Goal: Find specific page/section: Find specific page/section

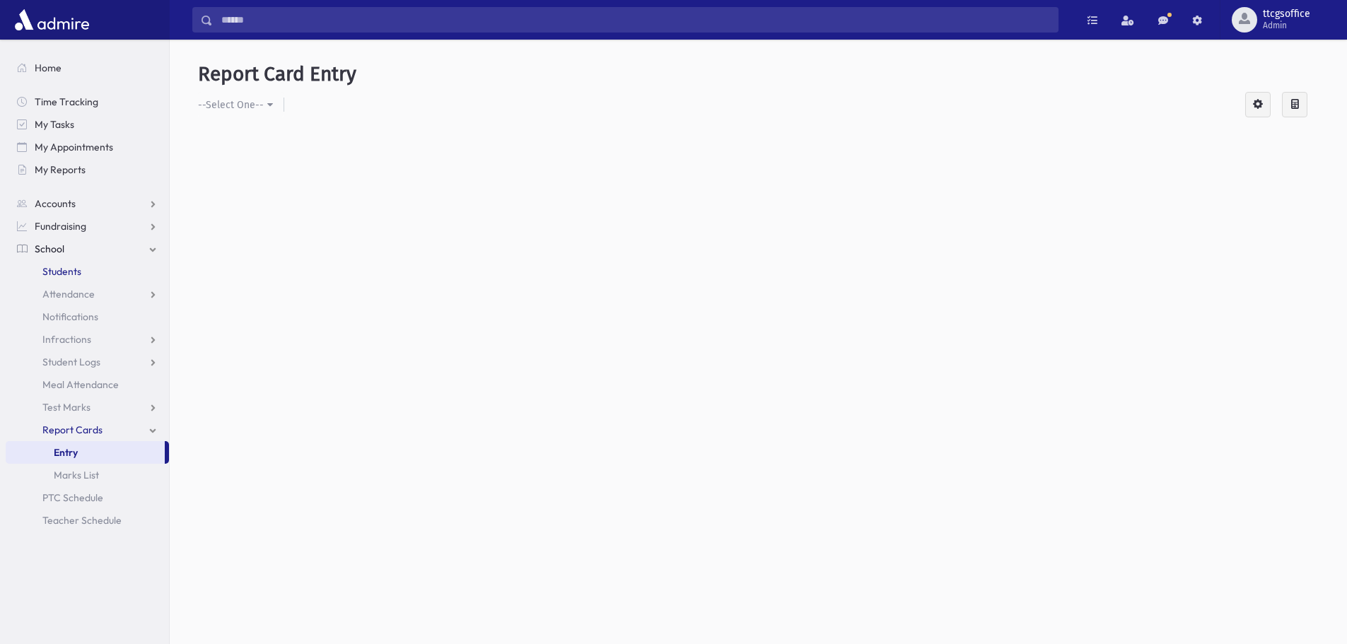
click at [59, 273] on span "Students" at bounding box center [61, 271] width 39 height 13
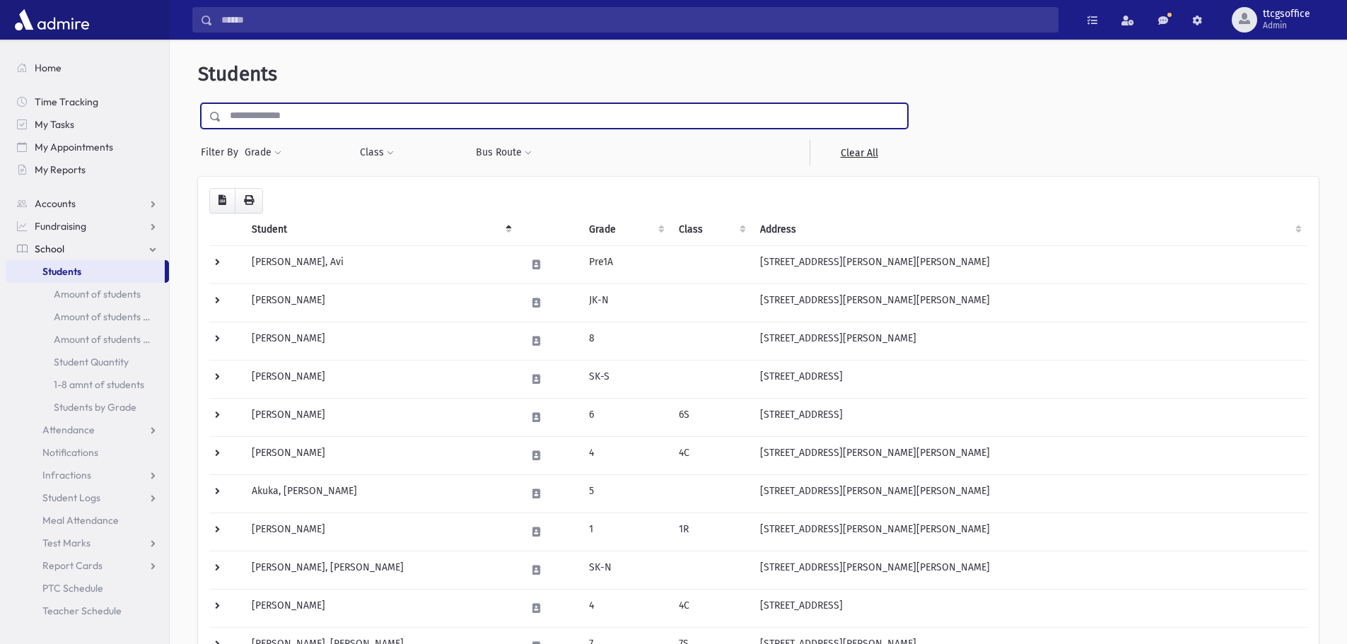
click at [274, 119] on input "text" at bounding box center [564, 115] width 686 height 25
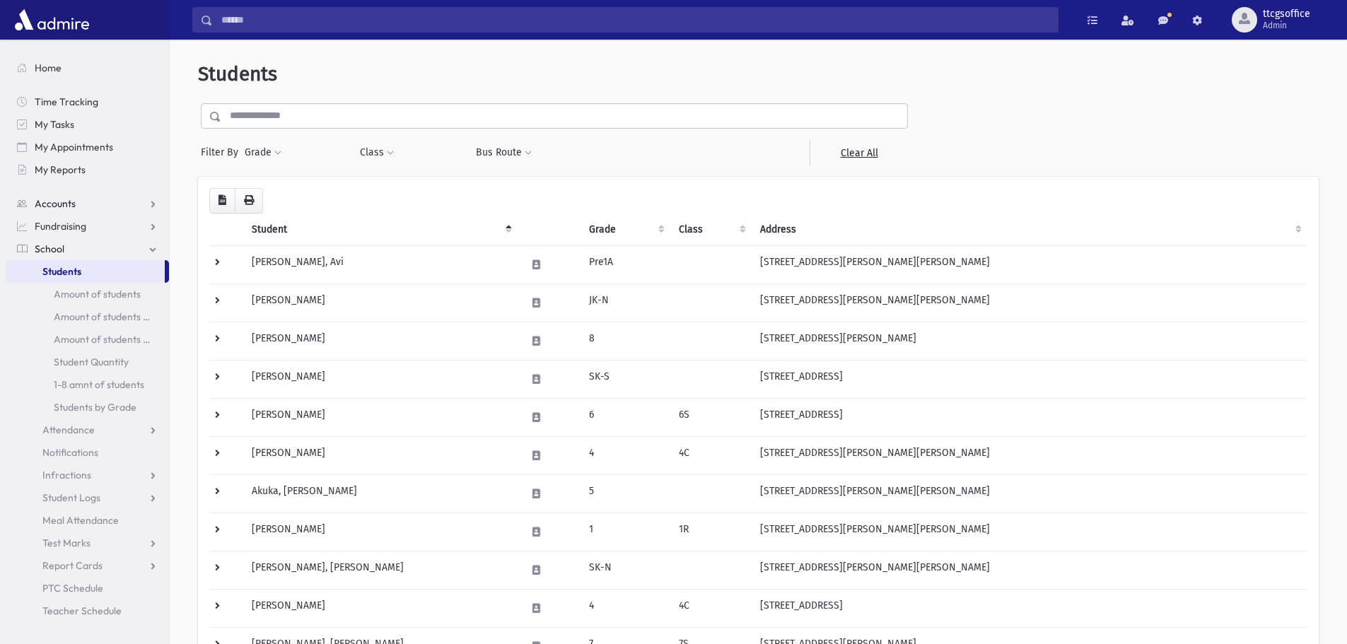
click at [72, 202] on span "Accounts" at bounding box center [55, 203] width 41 height 13
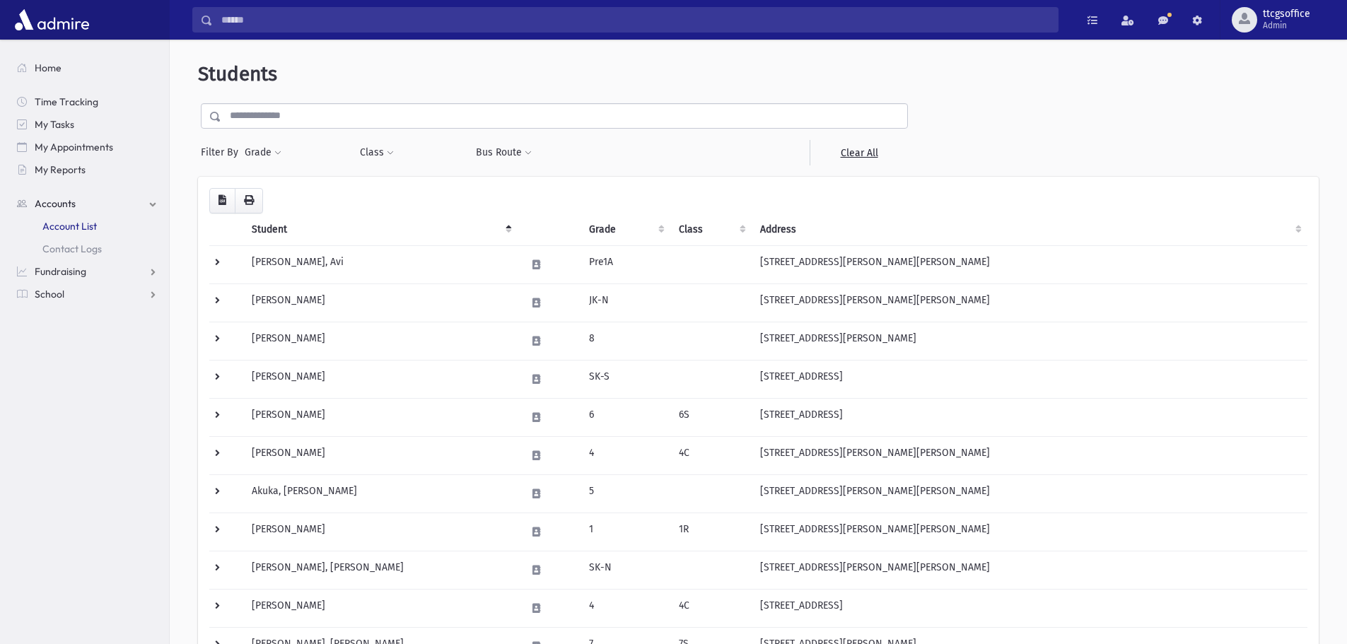
click at [75, 226] on span "Account List" at bounding box center [69, 226] width 54 height 13
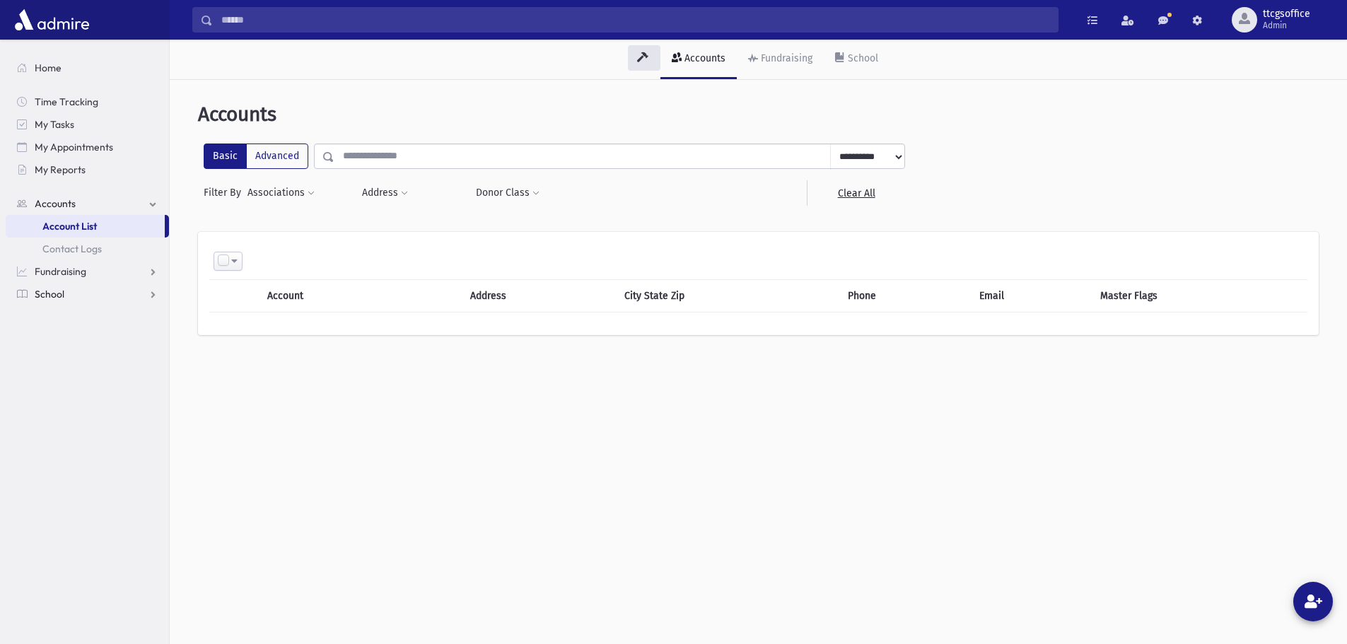
click at [76, 293] on link "School" at bounding box center [87, 294] width 163 height 23
click at [65, 264] on link "Students" at bounding box center [87, 271] width 163 height 23
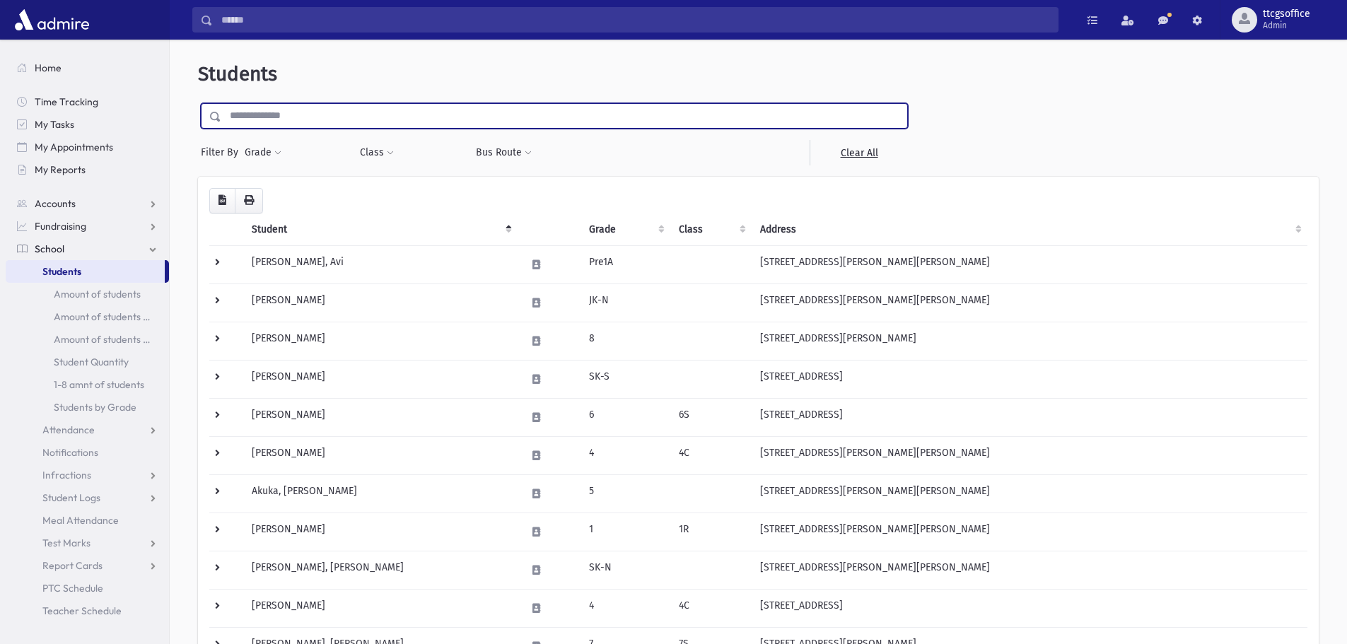
click at [298, 115] on input "text" at bounding box center [564, 115] width 686 height 25
type input "****"
click at [198, 103] on input "submit" at bounding box center [218, 112] width 40 height 19
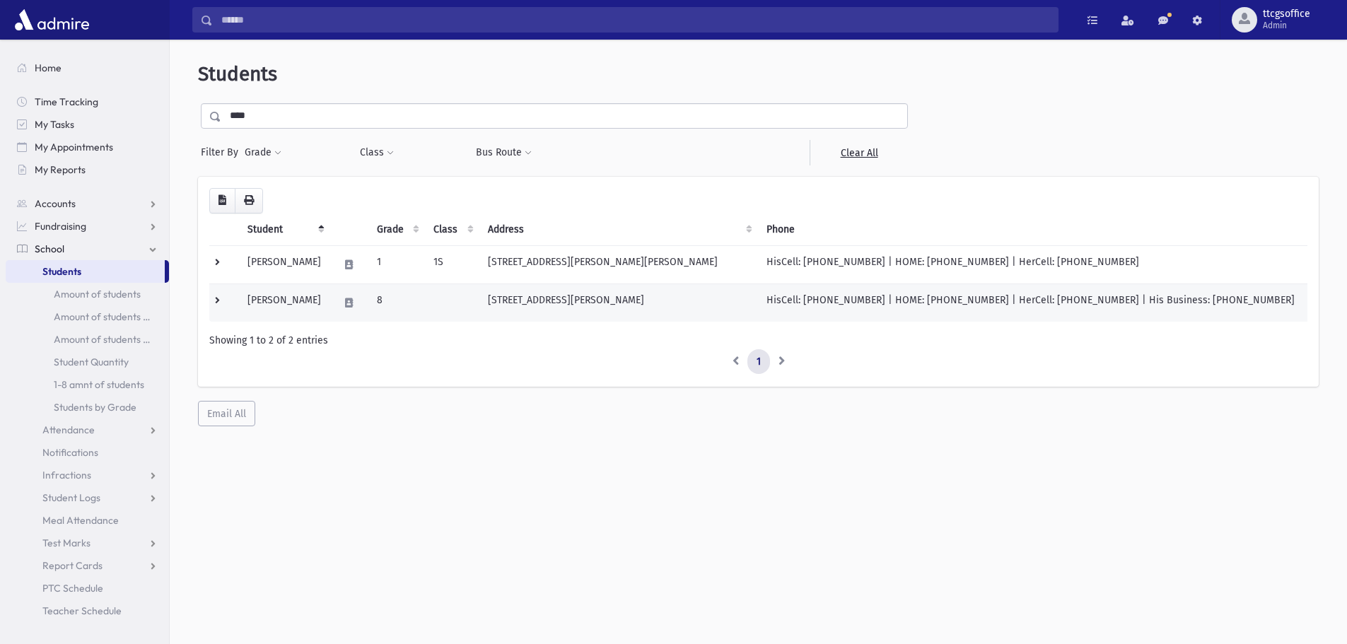
click at [397, 305] on td "8" at bounding box center [396, 303] width 57 height 38
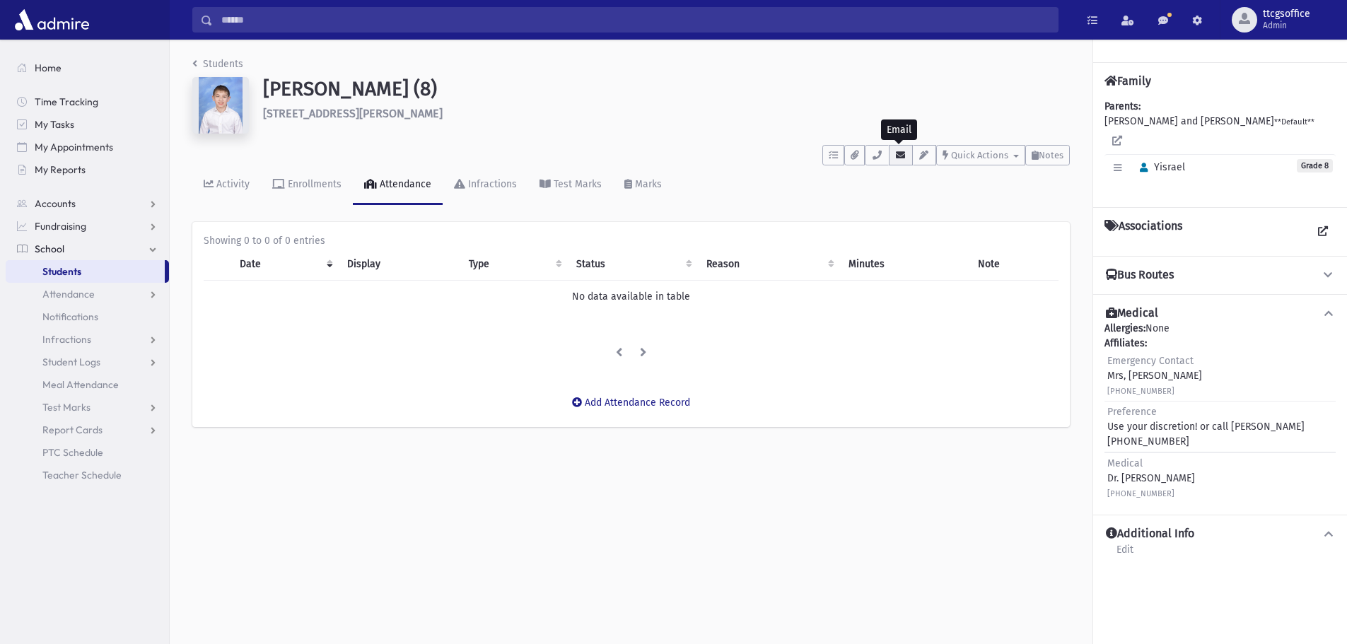
click at [904, 156] on icon "button" at bounding box center [900, 155] width 11 height 9
click at [247, 21] on input "Search" at bounding box center [635, 19] width 845 height 25
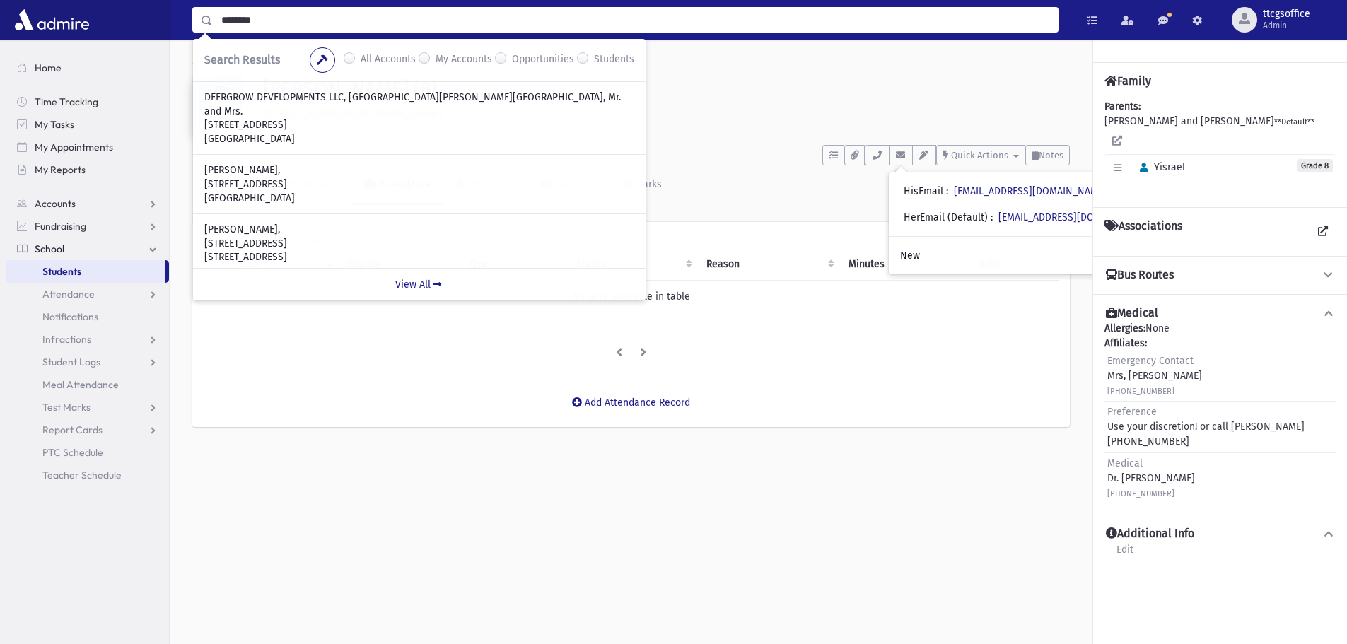
type input "********"
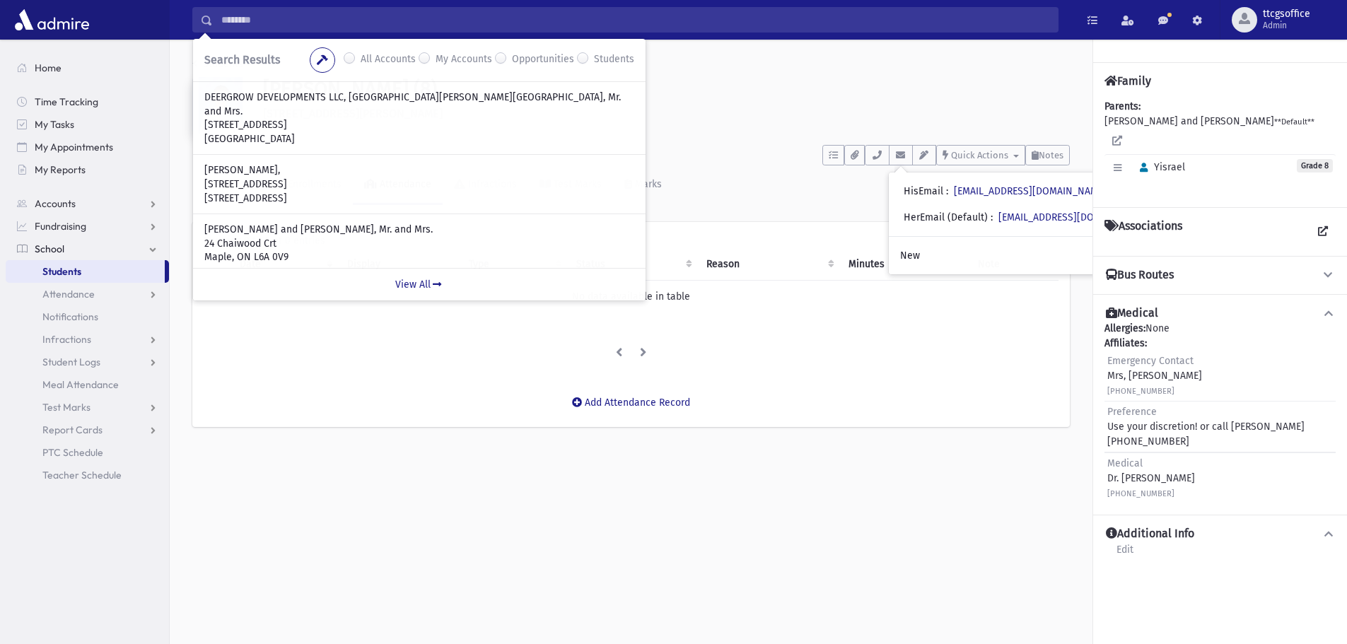
click at [600, 57] on label "Students" at bounding box center [614, 60] width 40 height 17
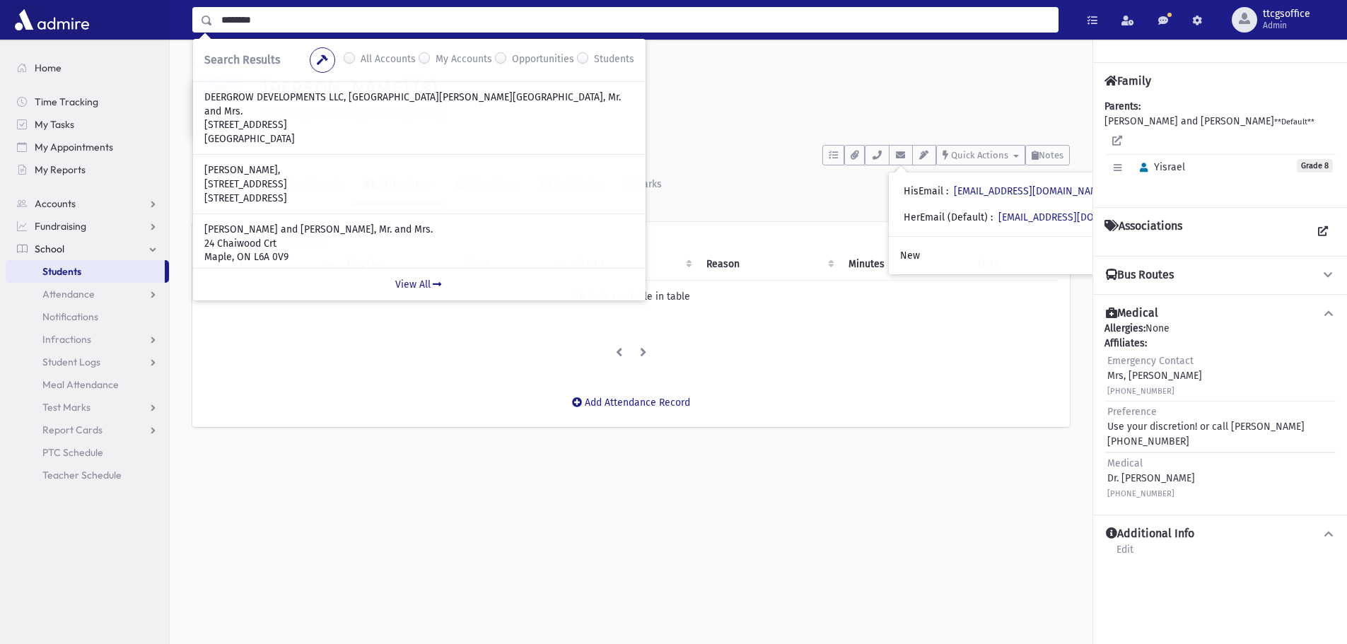
click at [325, 25] on input "********" at bounding box center [635, 19] width 845 height 25
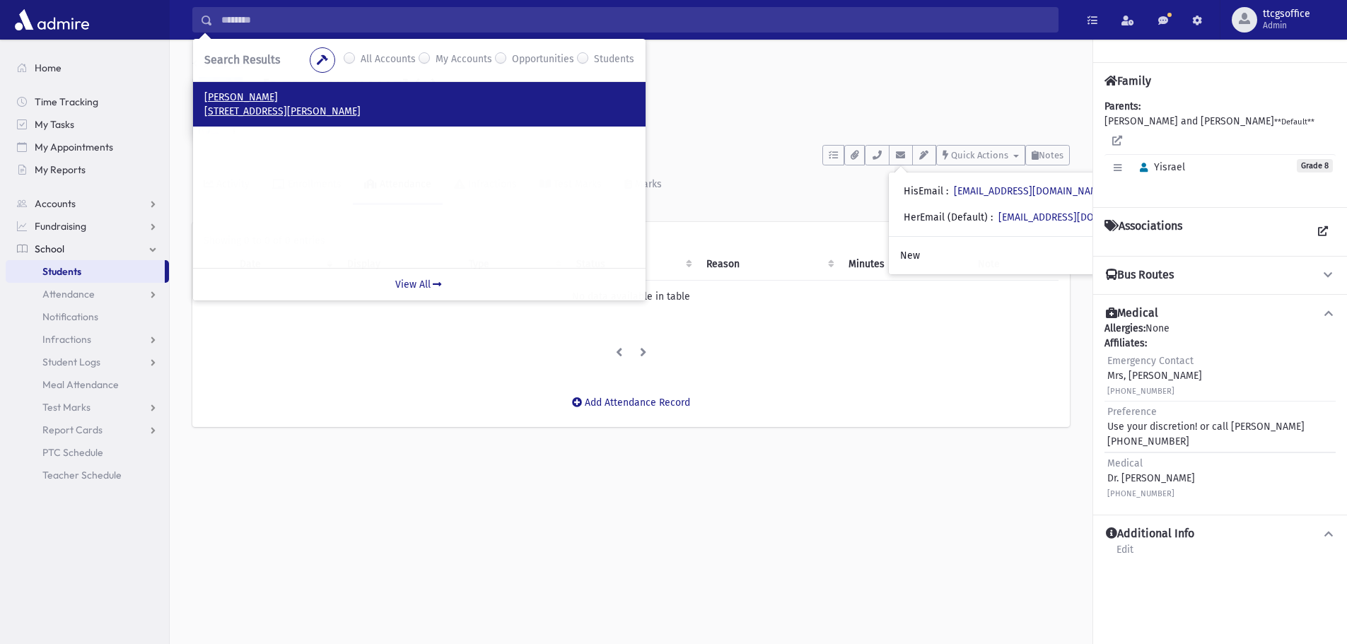
click at [280, 112] on p "229 North Meadow Crescent Thornhill, ON L4J 3K9 CANADA" at bounding box center [419, 112] width 430 height 14
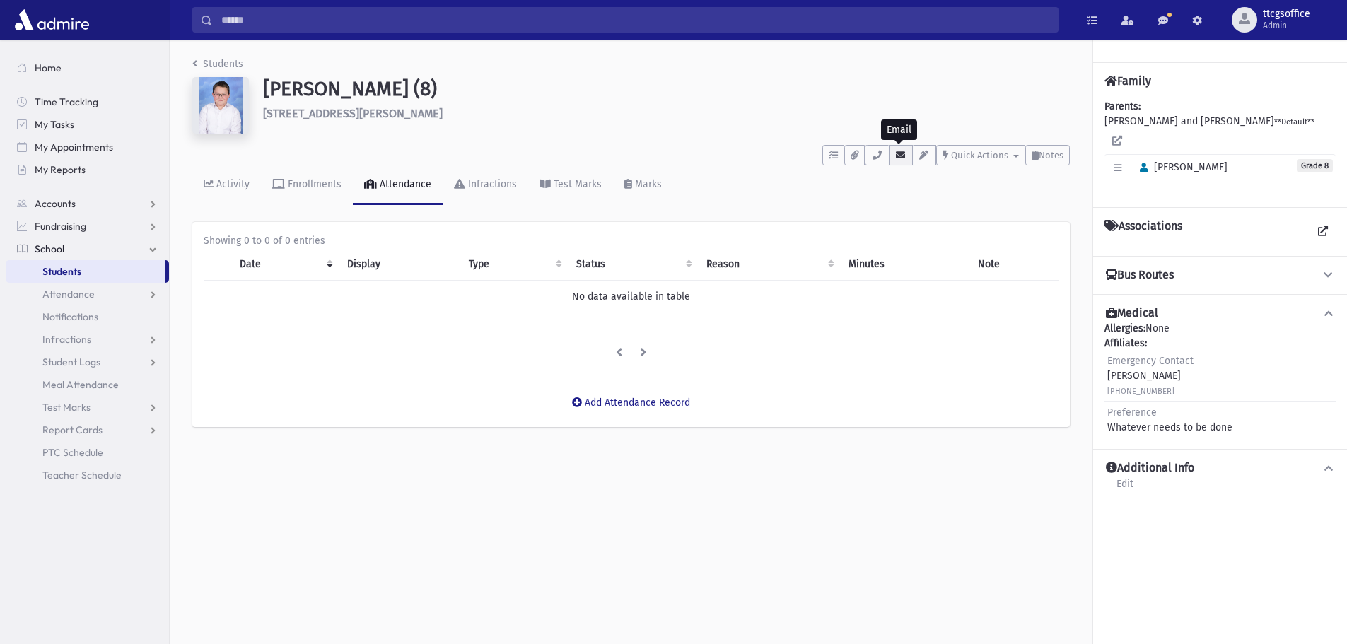
click at [901, 155] on icon "button" at bounding box center [900, 155] width 11 height 9
click at [331, 24] on input "Search" at bounding box center [635, 19] width 845 height 25
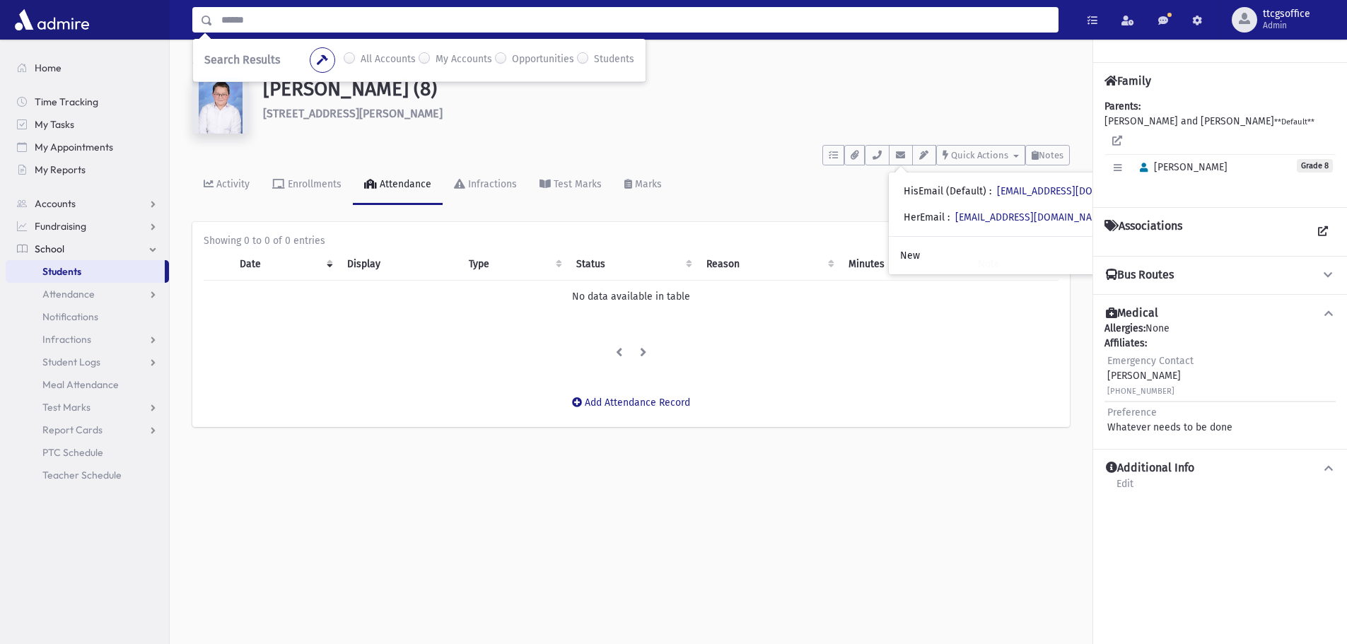
click at [594, 59] on label "Students" at bounding box center [614, 60] width 40 height 17
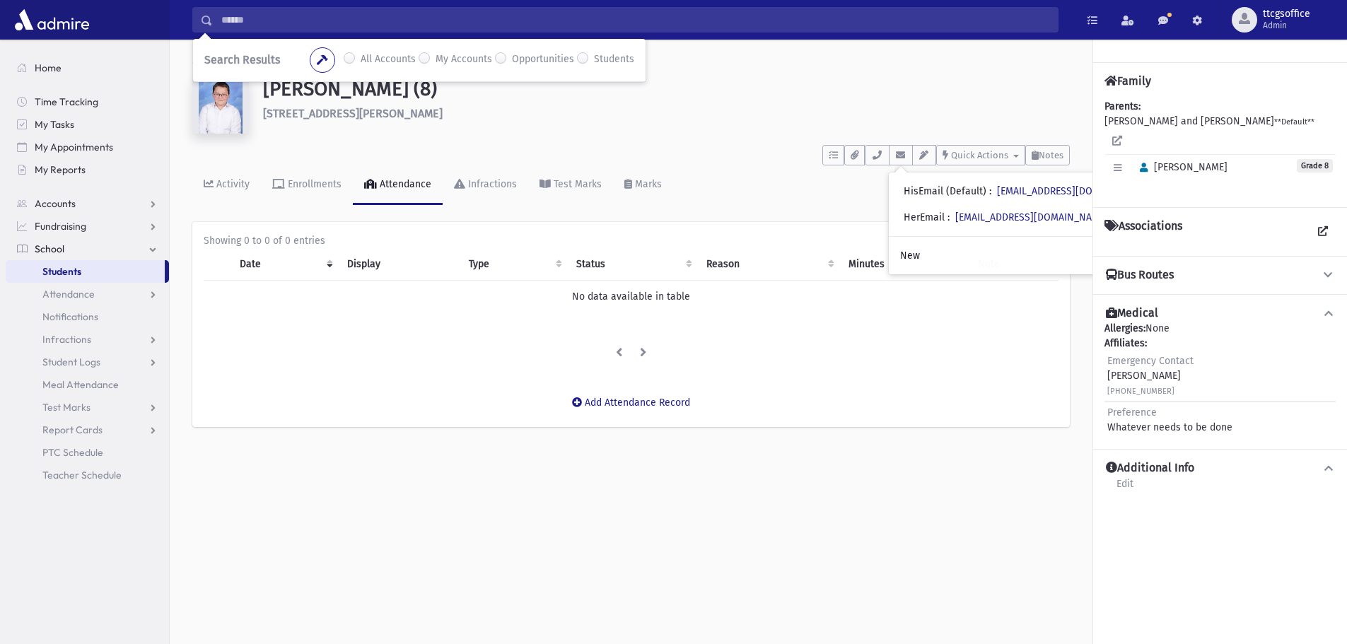
click at [361, 16] on input "Search" at bounding box center [635, 19] width 845 height 25
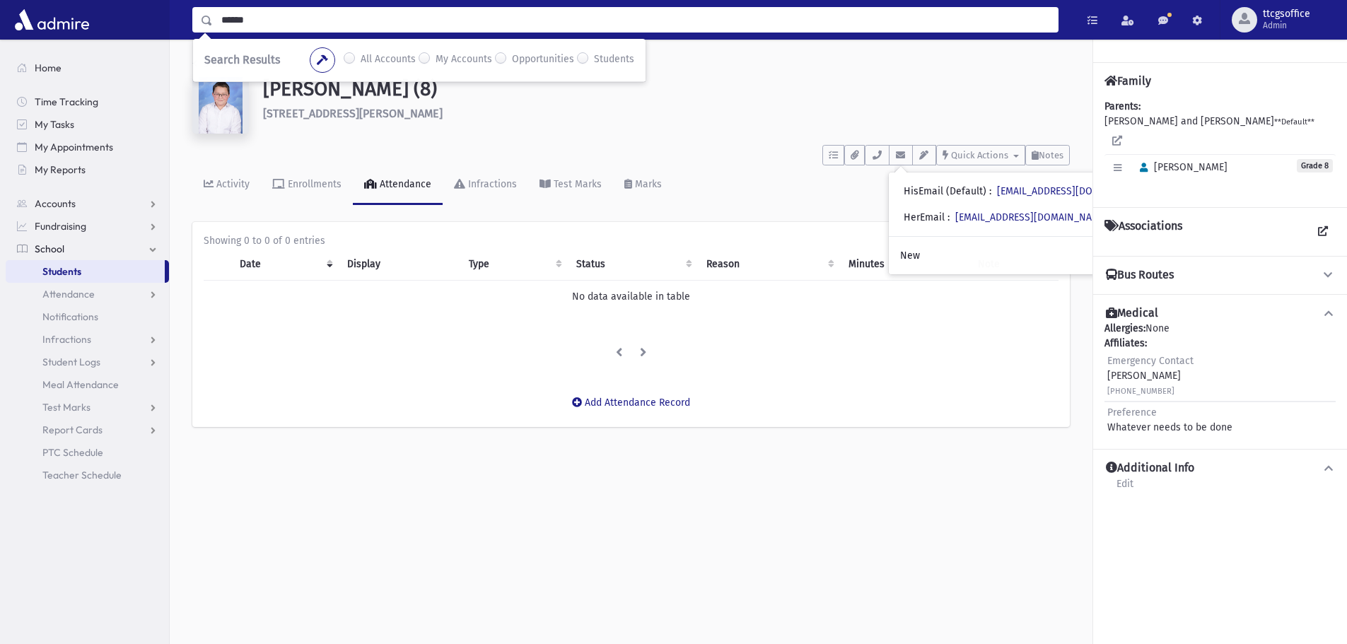
type input "******"
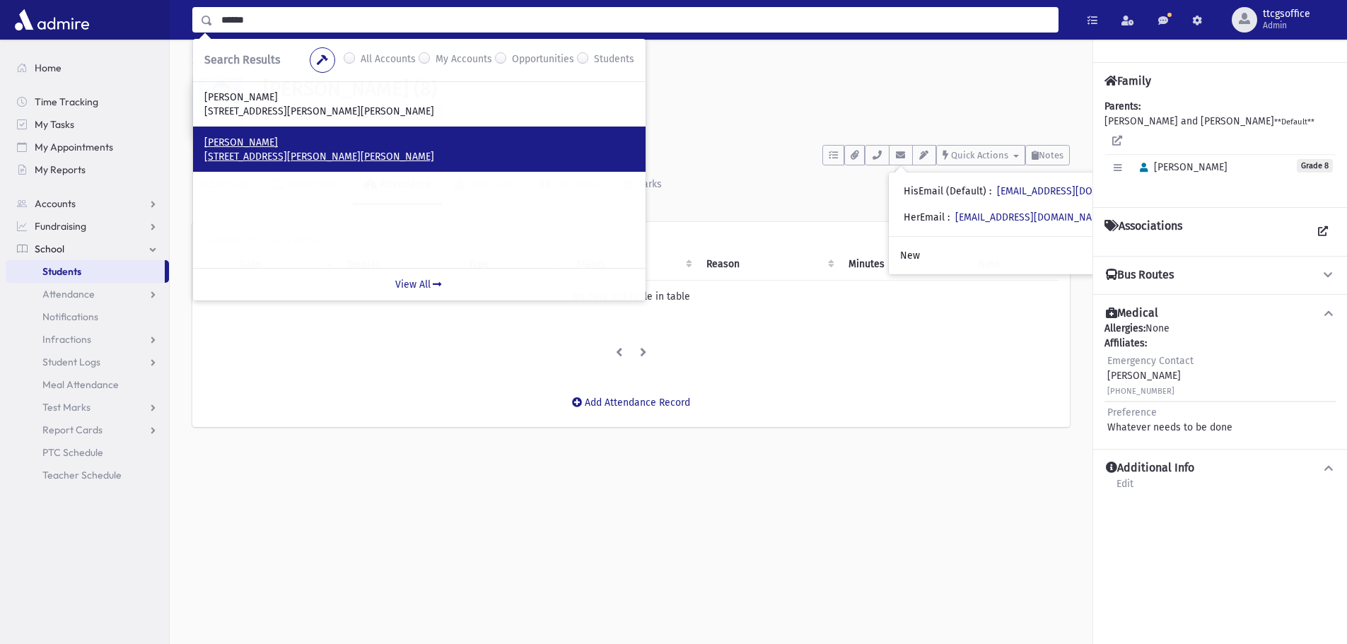
click at [267, 150] on p "126 Esther Crescent Thornhill, ON L4J 3L4 CANADA" at bounding box center [419, 157] width 430 height 14
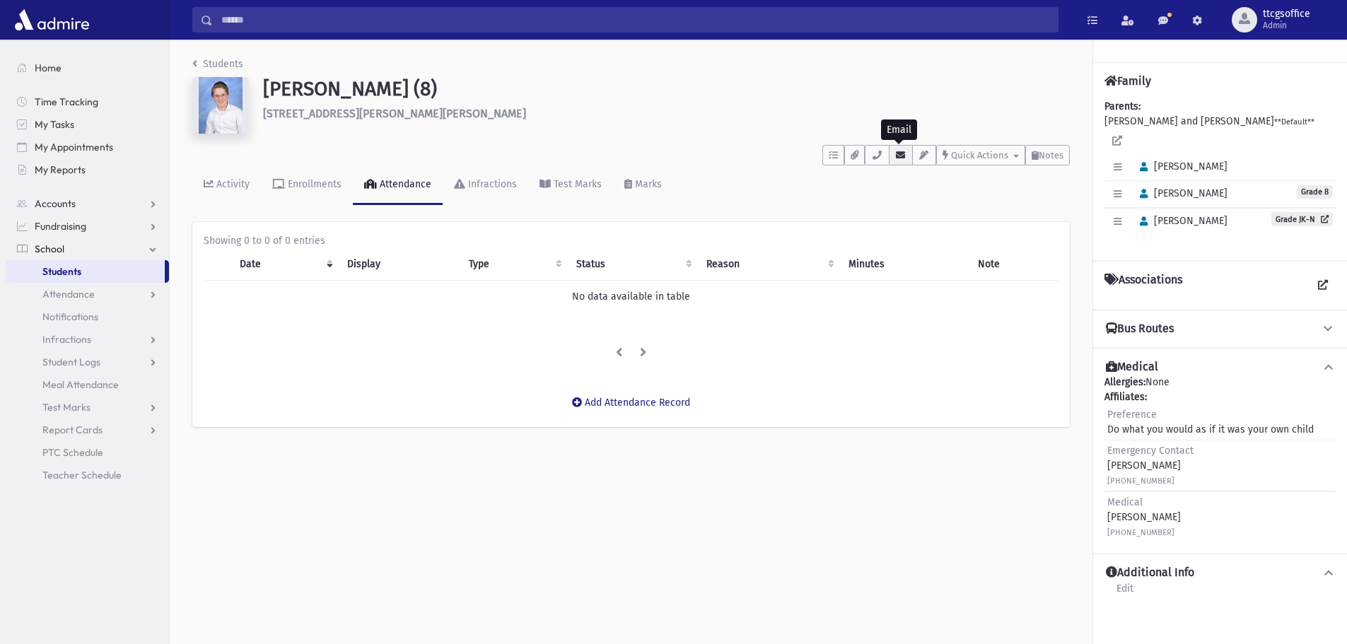
click at [901, 155] on icon "button" at bounding box center [900, 155] width 11 height 9
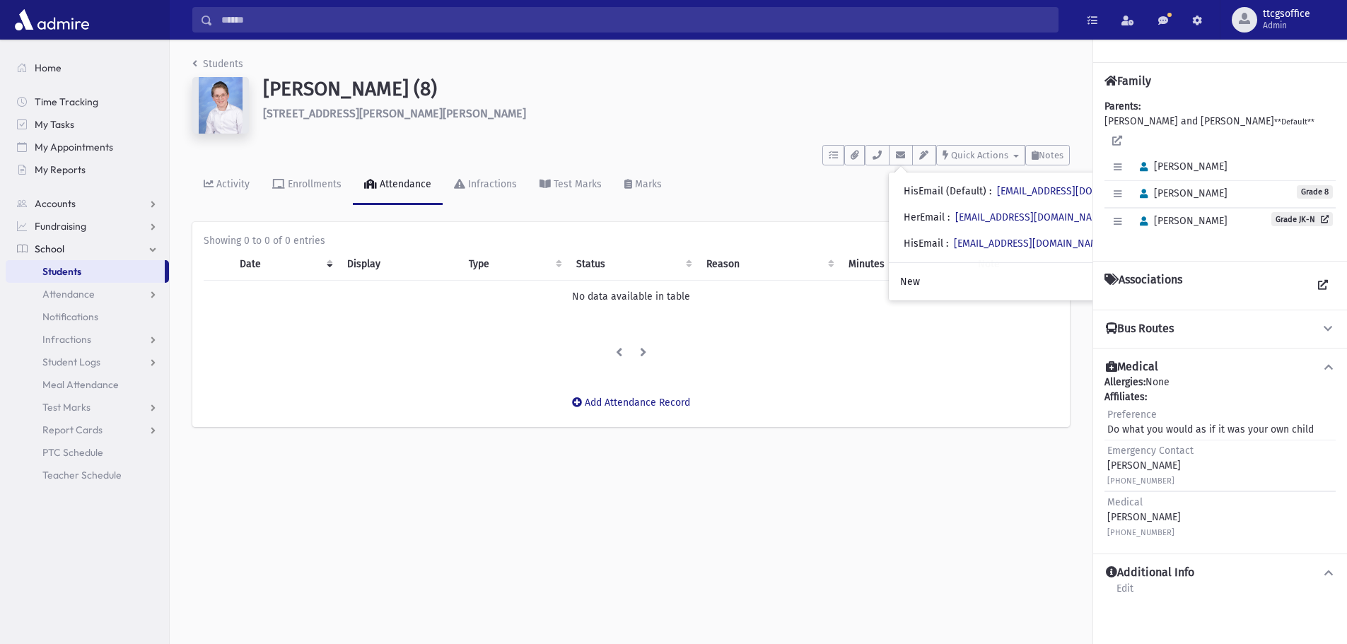
drag, startPoint x: 243, startPoint y: 22, endPoint x: 318, endPoint y: 41, distance: 77.4
click at [244, 22] on input "Search" at bounding box center [635, 19] width 845 height 25
click at [594, 59] on label "Students" at bounding box center [614, 60] width 40 height 17
click at [305, 21] on input "Search" at bounding box center [635, 19] width 845 height 25
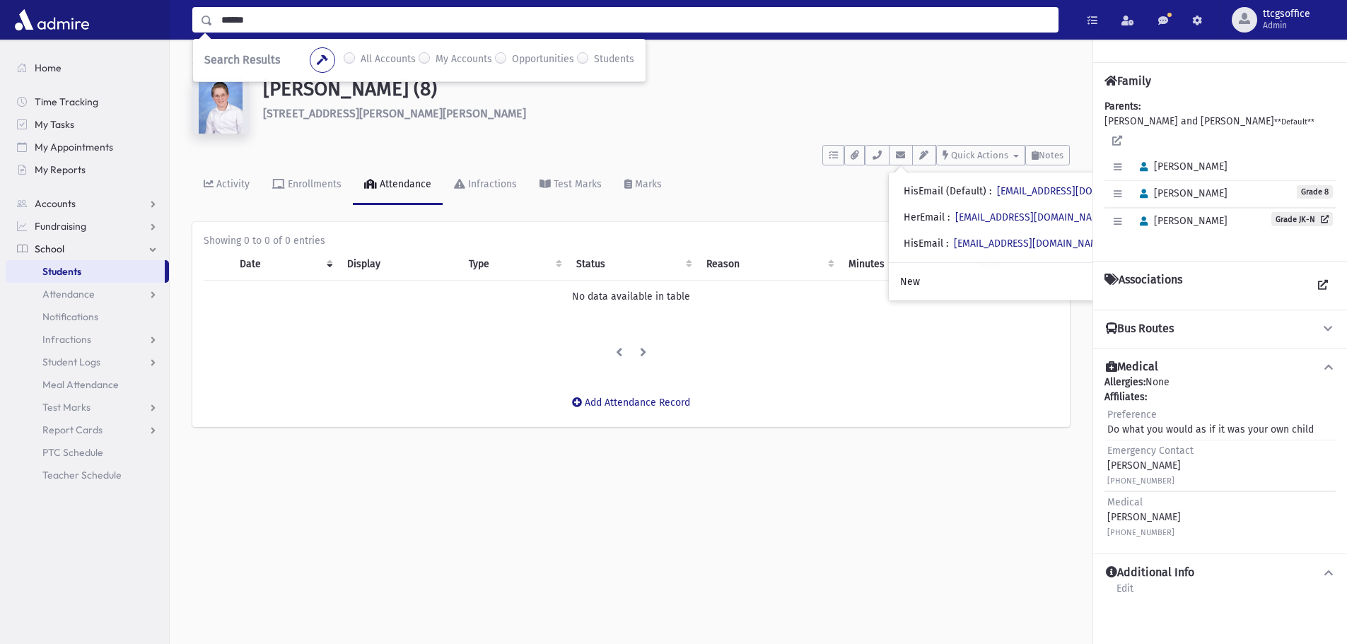
type input "******"
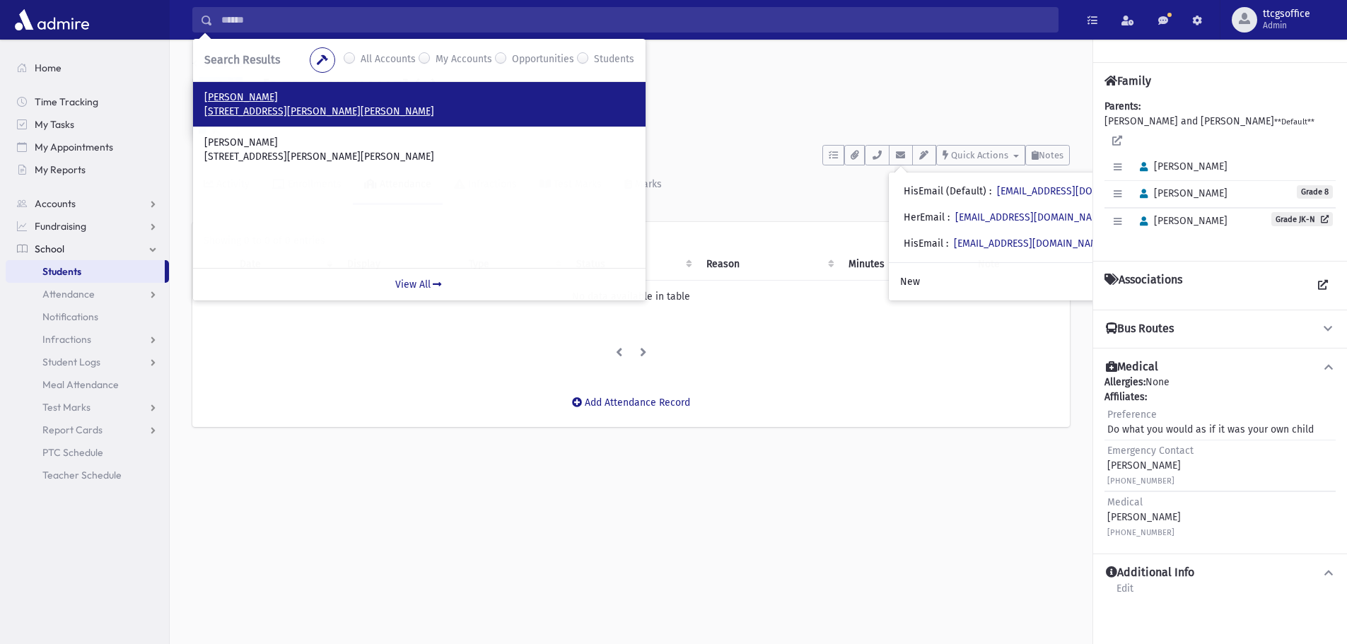
click at [324, 108] on p "85 Esther Crescent Thornhill, ON L4J 3J8 CANADA" at bounding box center [419, 112] width 430 height 14
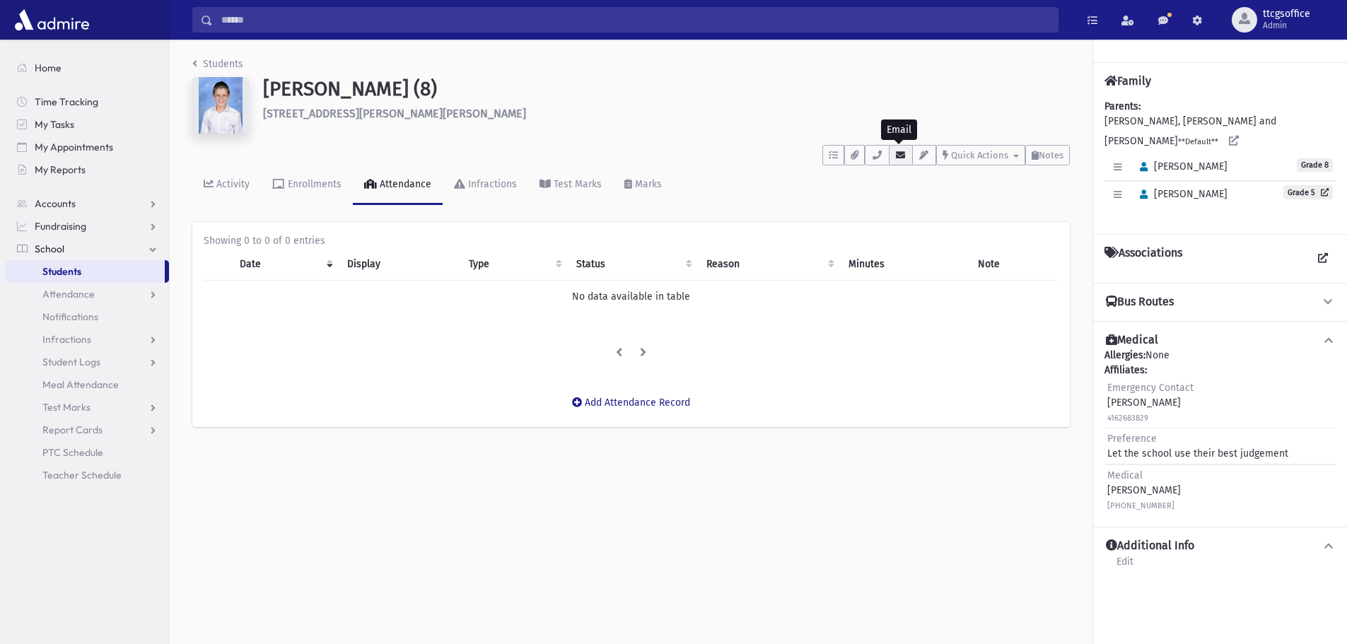
click at [896, 149] on button "button" at bounding box center [901, 155] width 24 height 21
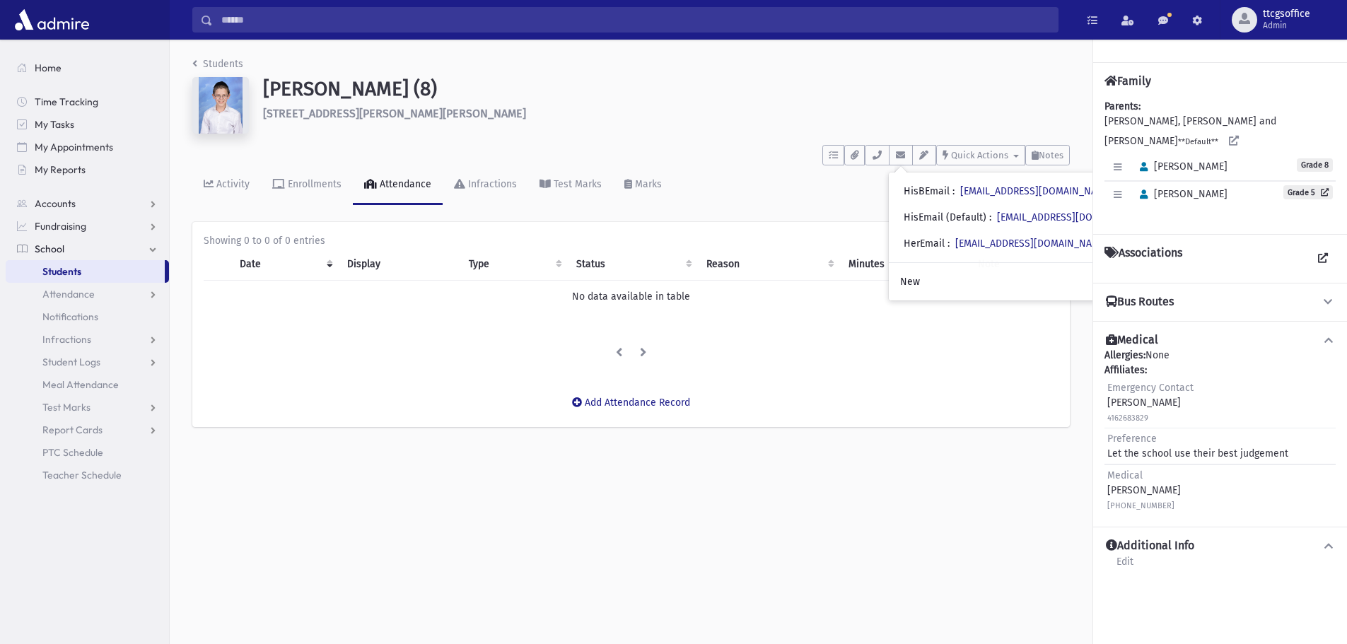
click at [284, 11] on input "Search" at bounding box center [635, 19] width 845 height 25
click at [573, 62] on label "Opportunities" at bounding box center [543, 60] width 62 height 17
click at [594, 57] on label "Students" at bounding box center [614, 60] width 40 height 17
click at [285, 21] on input "Search" at bounding box center [635, 19] width 845 height 25
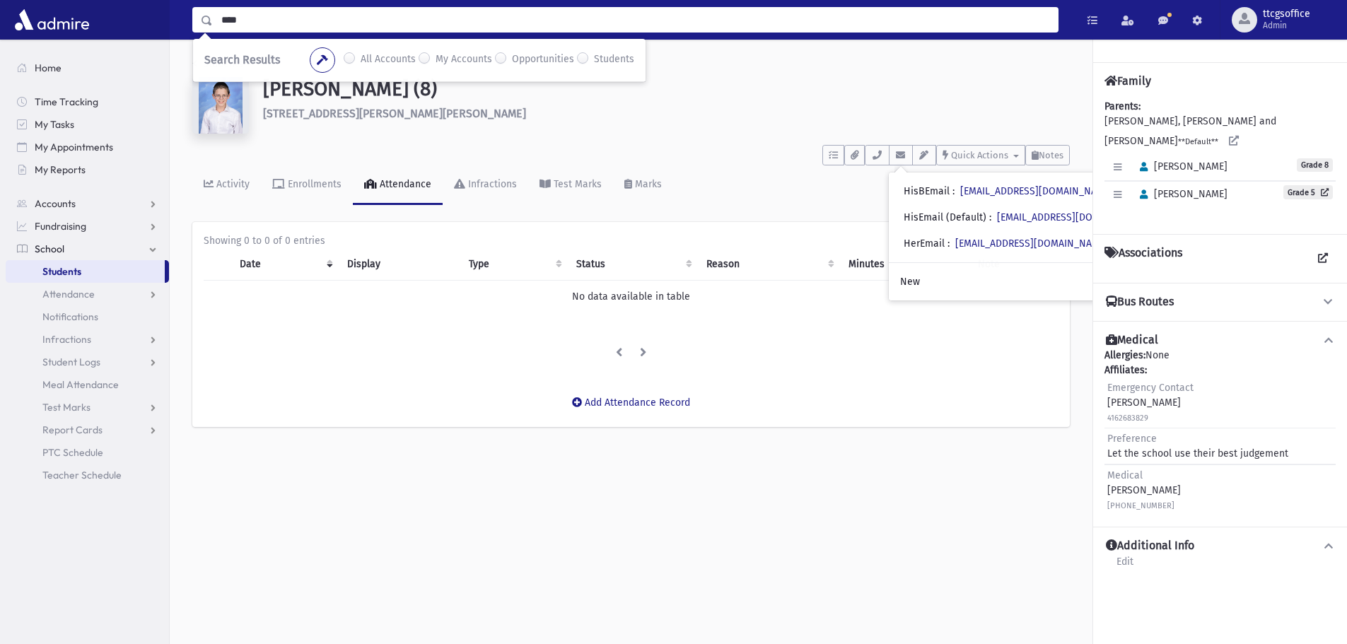
type input "****"
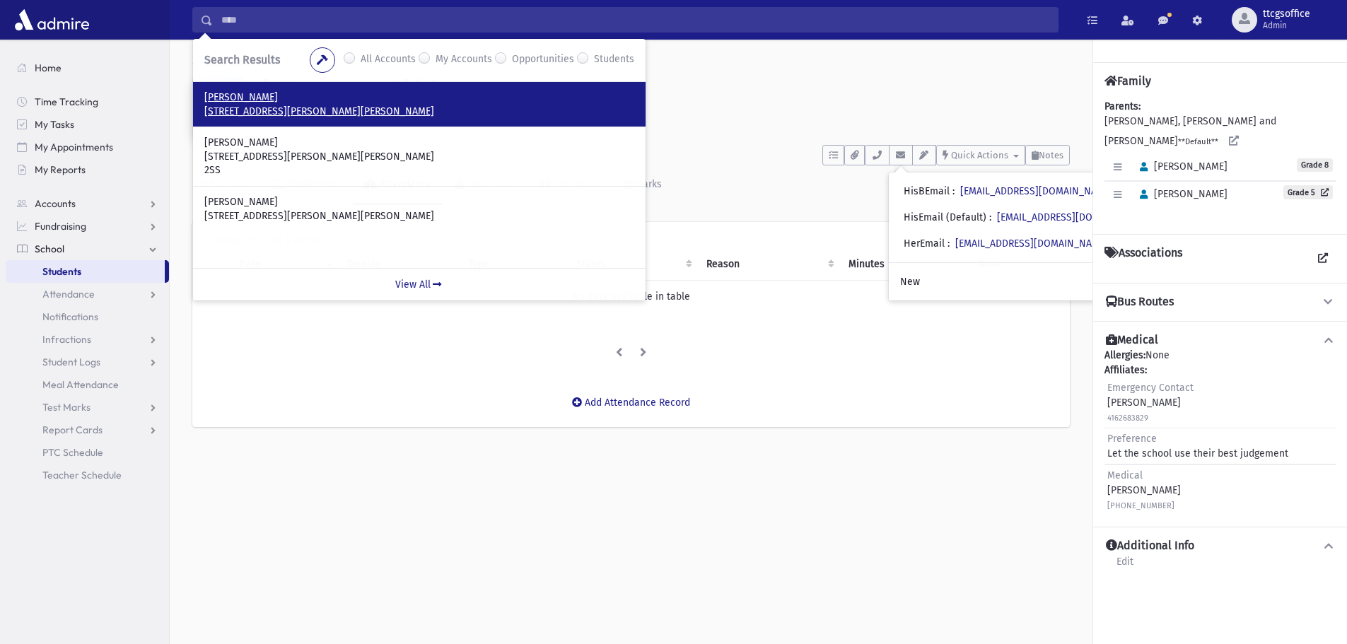
click at [301, 107] on p "92 Esther Crescent Thornhill, ON L4J 3L4 CANADA" at bounding box center [419, 112] width 430 height 14
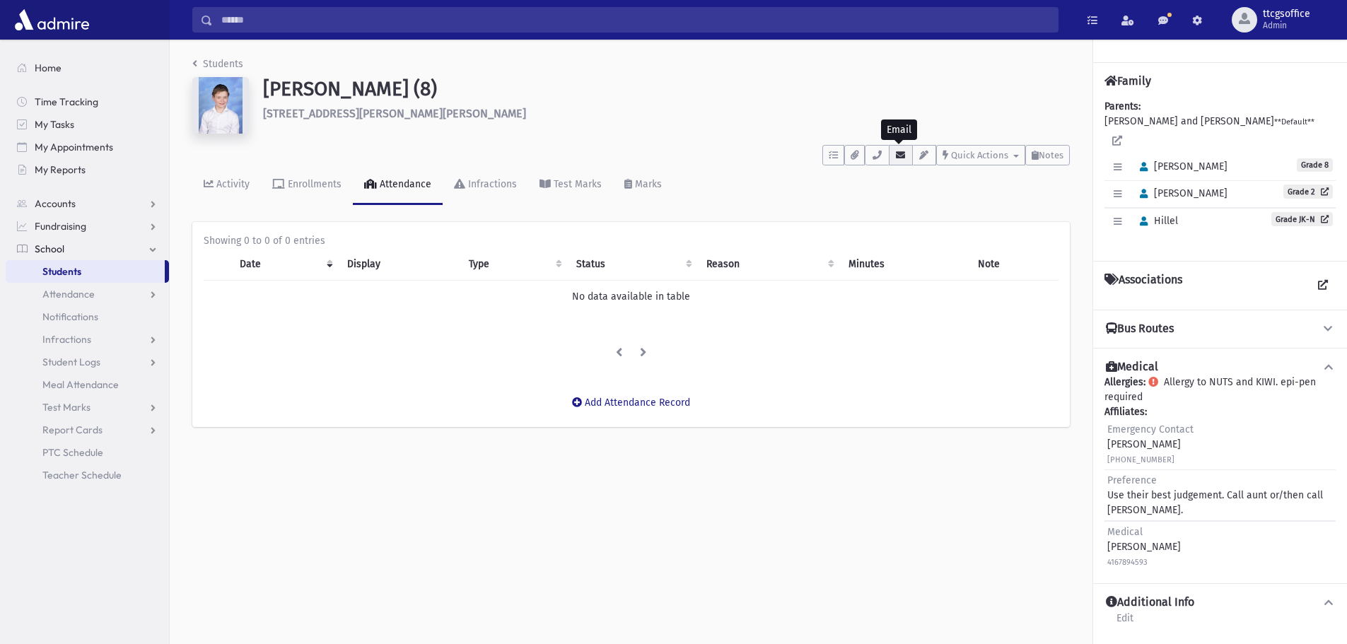
click at [904, 151] on icon "button" at bounding box center [900, 155] width 11 height 9
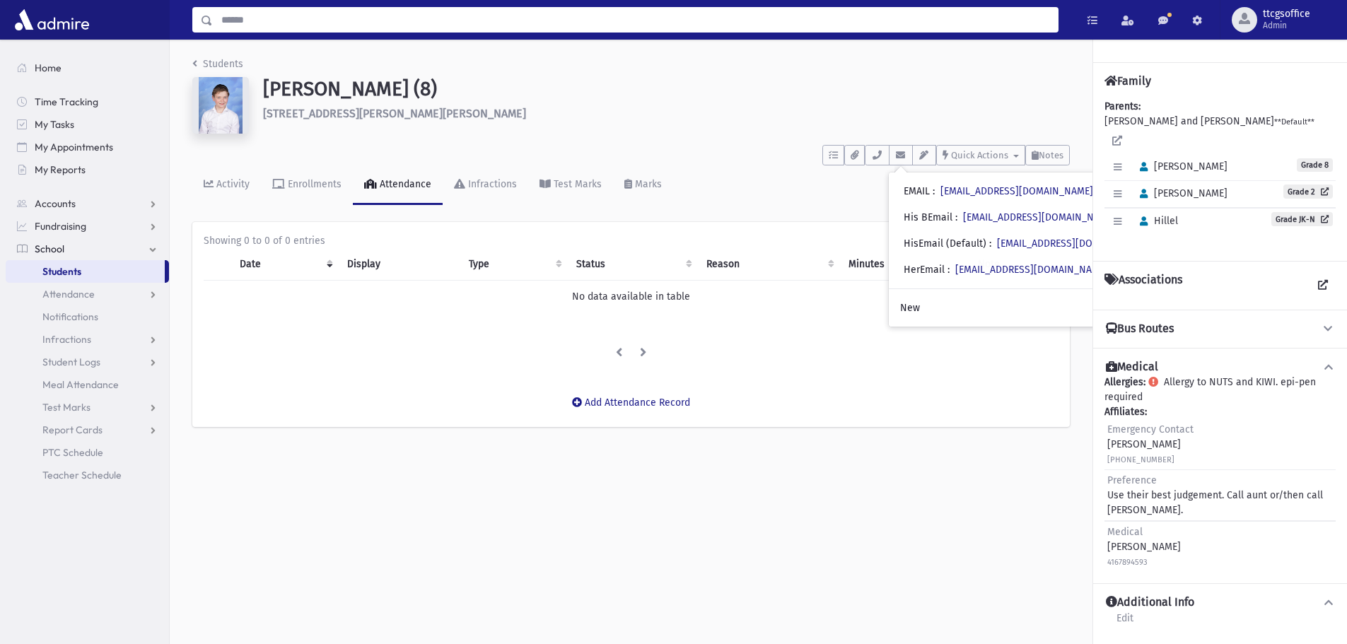
click at [233, 16] on input "Search" at bounding box center [635, 19] width 845 height 25
click at [594, 57] on label "Students" at bounding box center [614, 60] width 40 height 17
click at [320, 21] on input "Search" at bounding box center [635, 19] width 845 height 25
type input "*******"
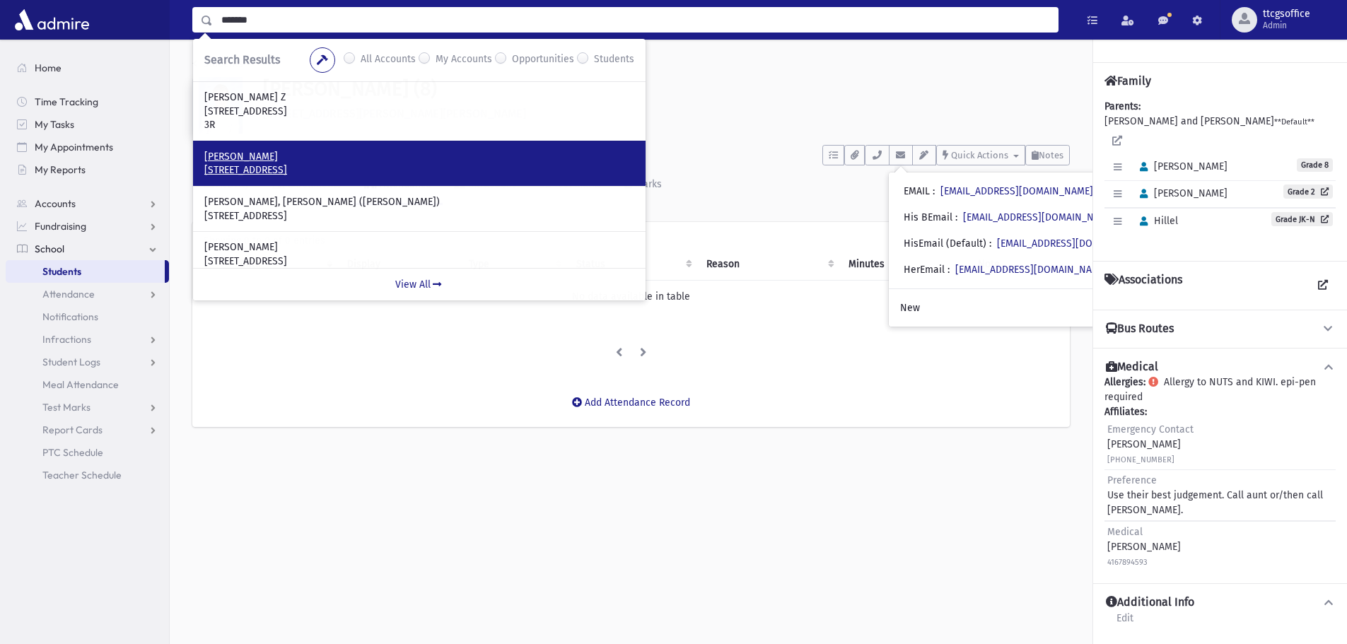
click at [278, 161] on p "Ostroff, Dovi" at bounding box center [419, 157] width 430 height 14
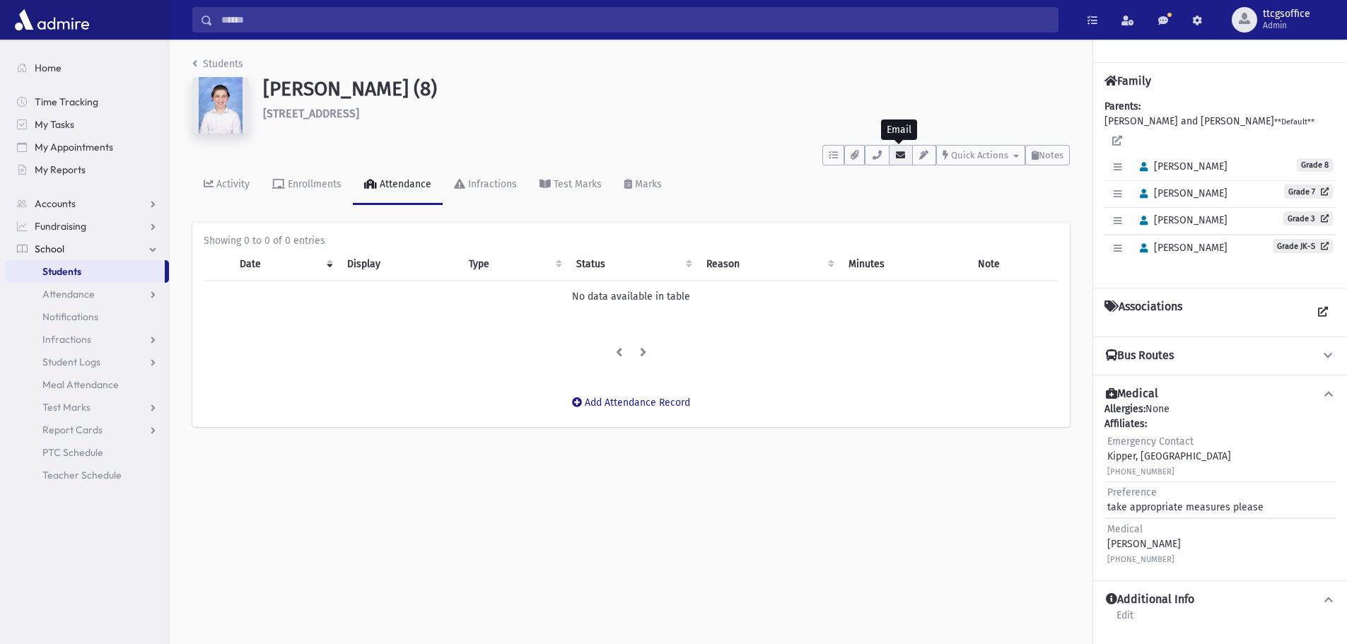
click at [899, 155] on icon "button" at bounding box center [900, 155] width 11 height 9
click at [260, 16] on input "Search" at bounding box center [635, 19] width 845 height 25
click at [591, 63] on div "Students" at bounding box center [605, 60] width 57 height 17
click at [594, 57] on label "Students" at bounding box center [614, 60] width 40 height 17
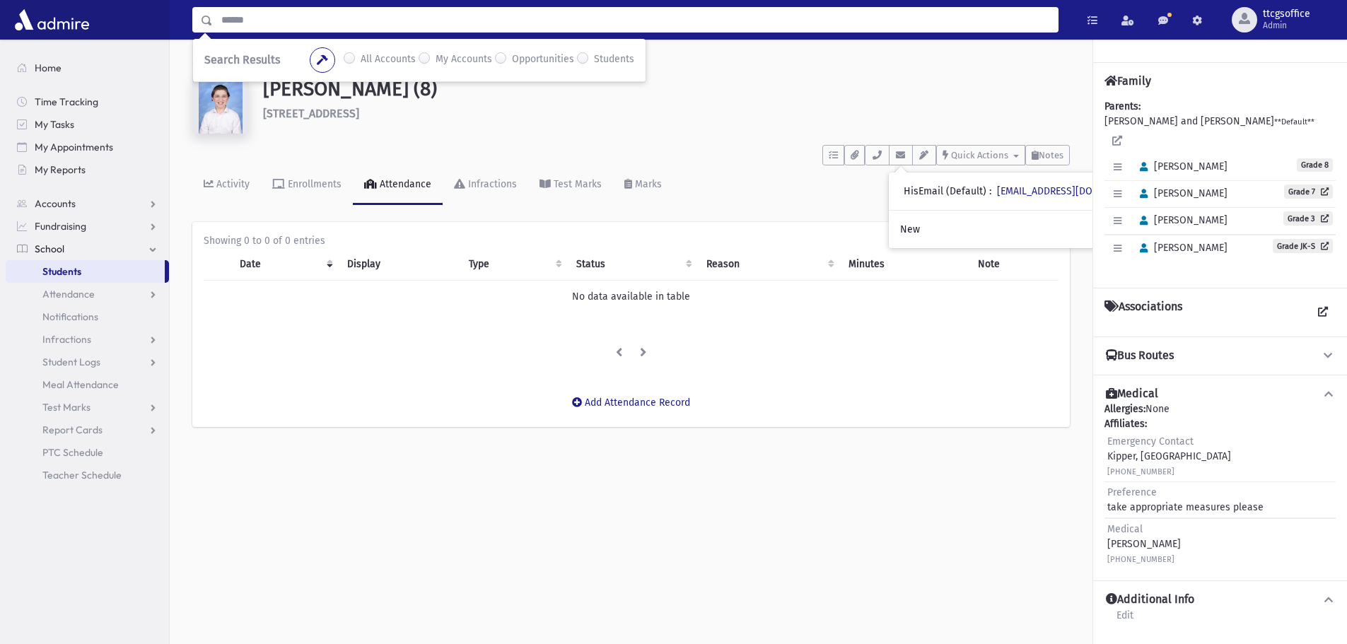
click at [370, 23] on input "Search" at bounding box center [635, 19] width 845 height 25
type input "******"
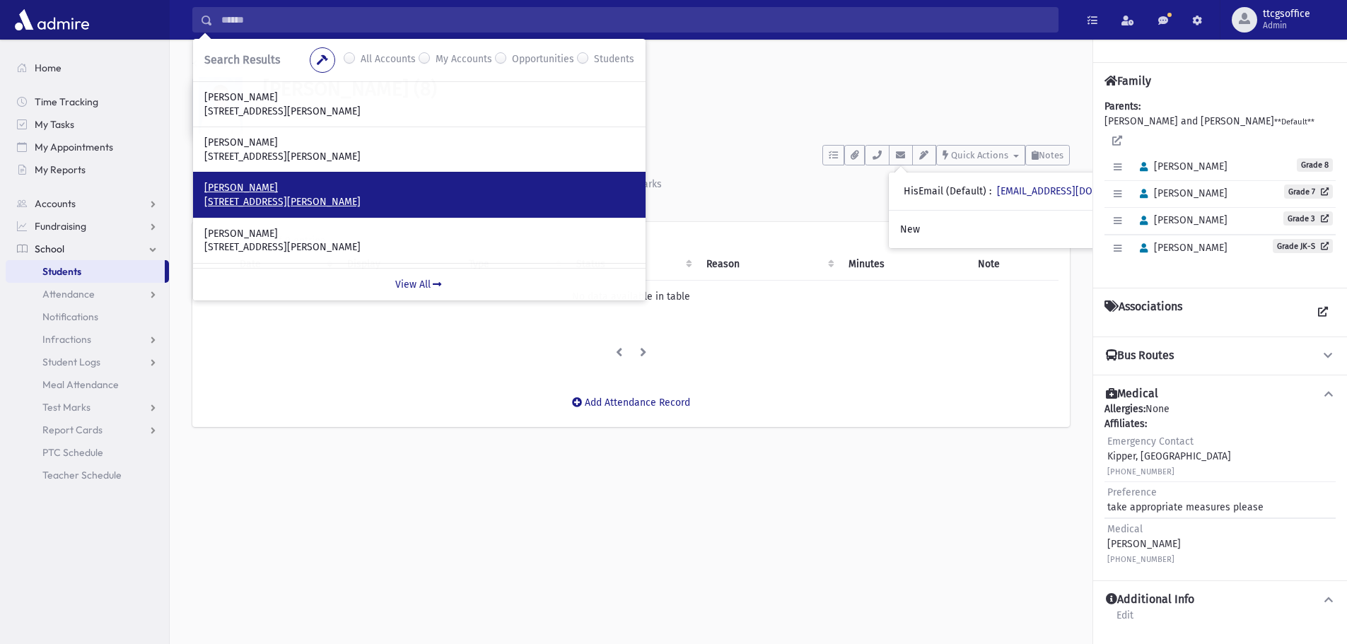
click at [295, 195] on p "56 North Meadow Crescent Thornhill, ON L4J 3B1 CANADA" at bounding box center [419, 202] width 430 height 14
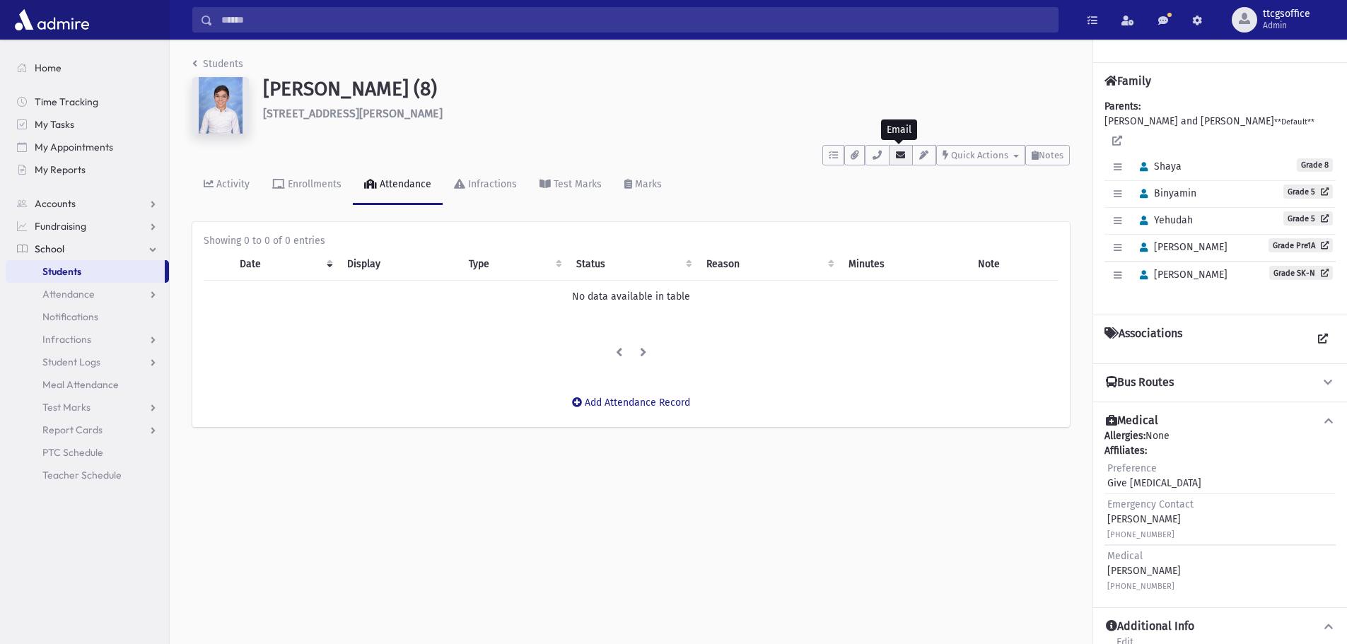
click at [900, 156] on icon "button" at bounding box center [900, 155] width 11 height 9
click at [286, 16] on input "Search" at bounding box center [635, 19] width 845 height 25
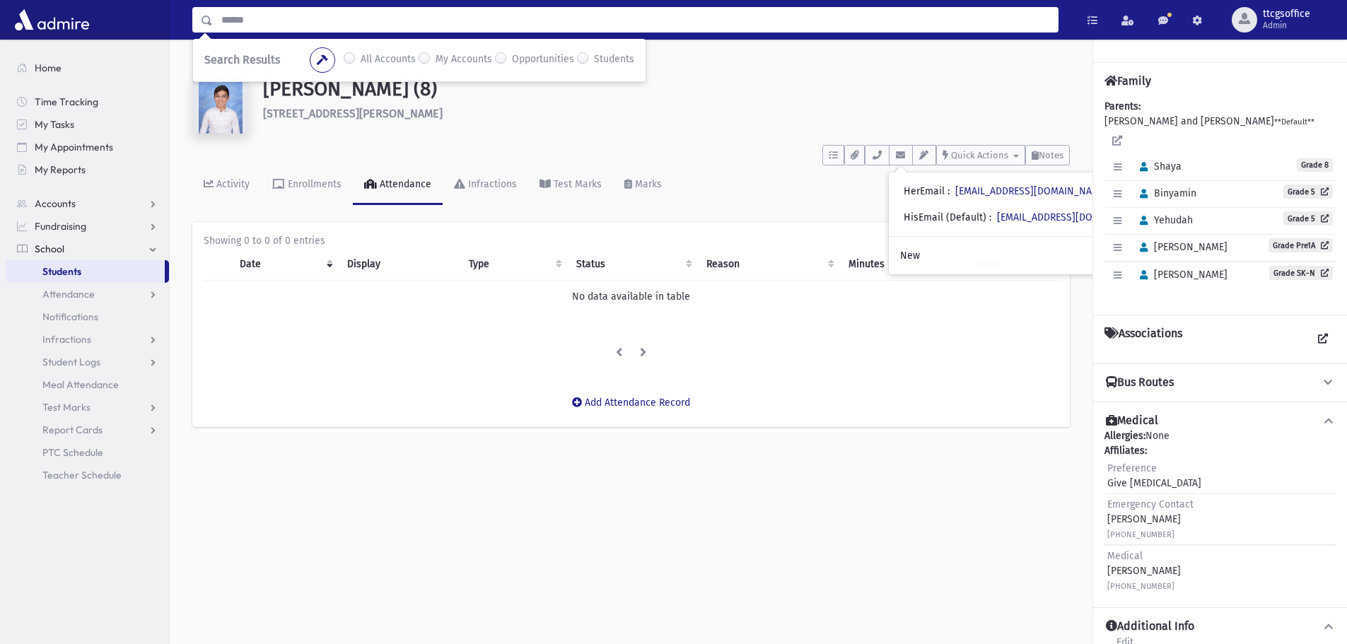
click at [603, 58] on label "Students" at bounding box center [614, 60] width 40 height 17
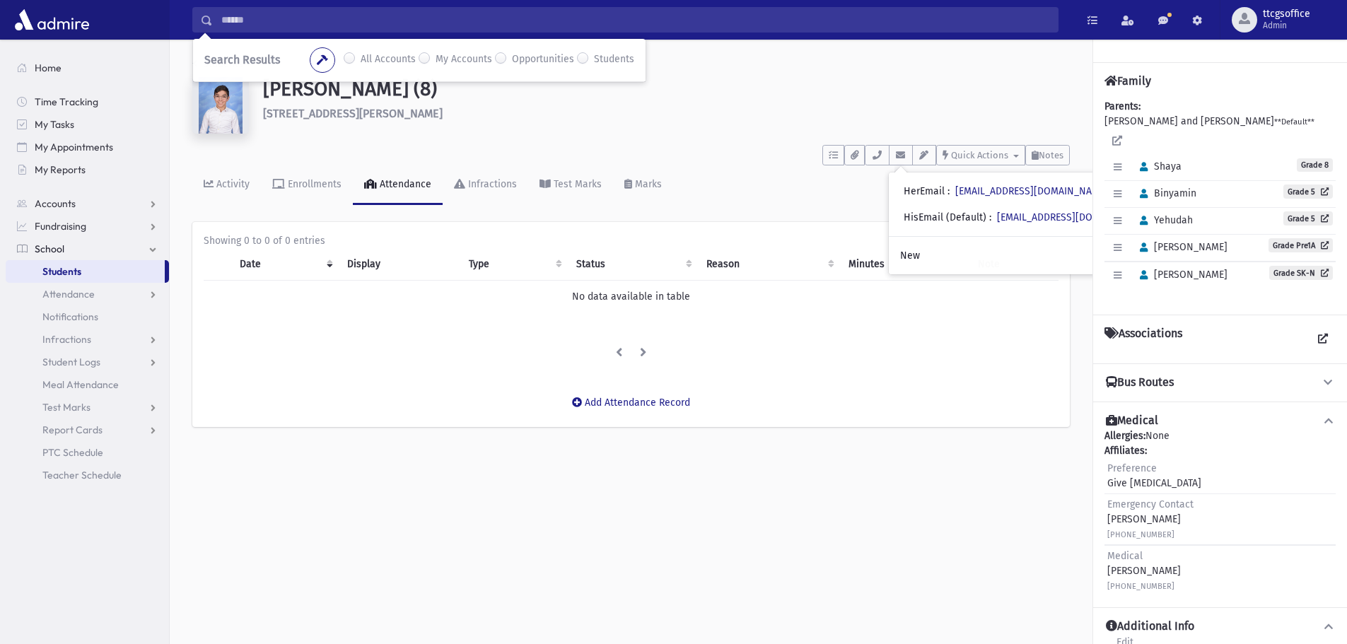
click at [371, 23] on input "Search" at bounding box center [635, 19] width 845 height 25
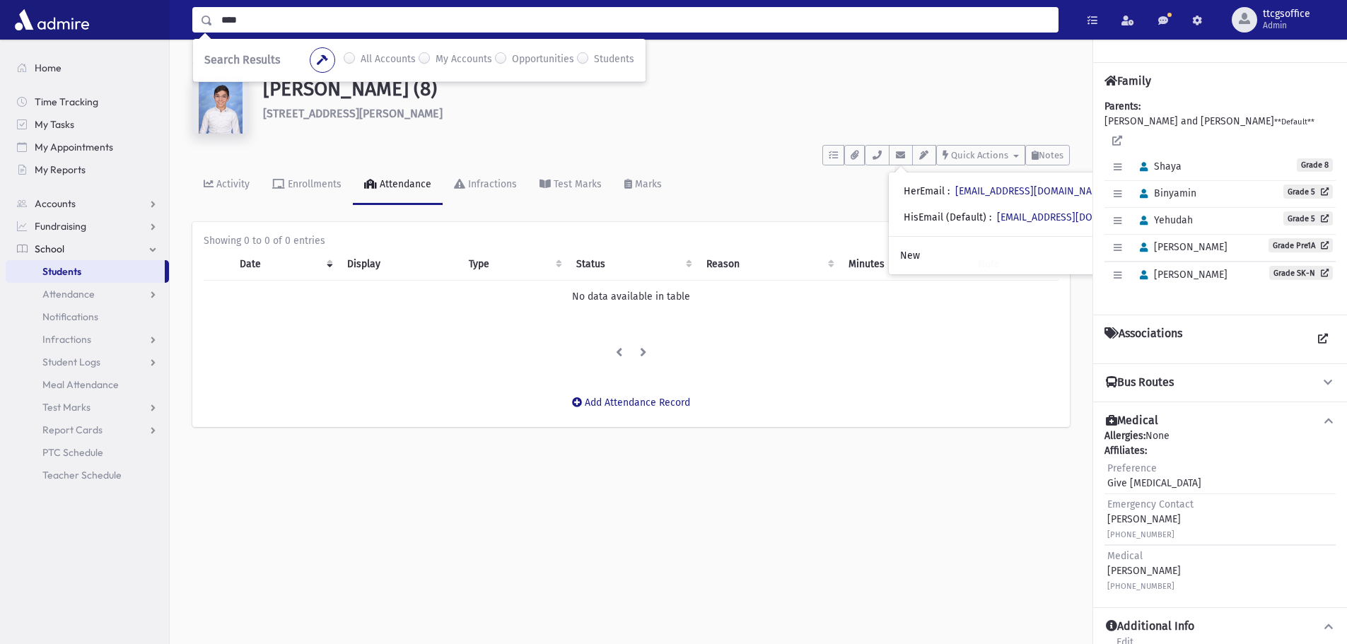
type input "****"
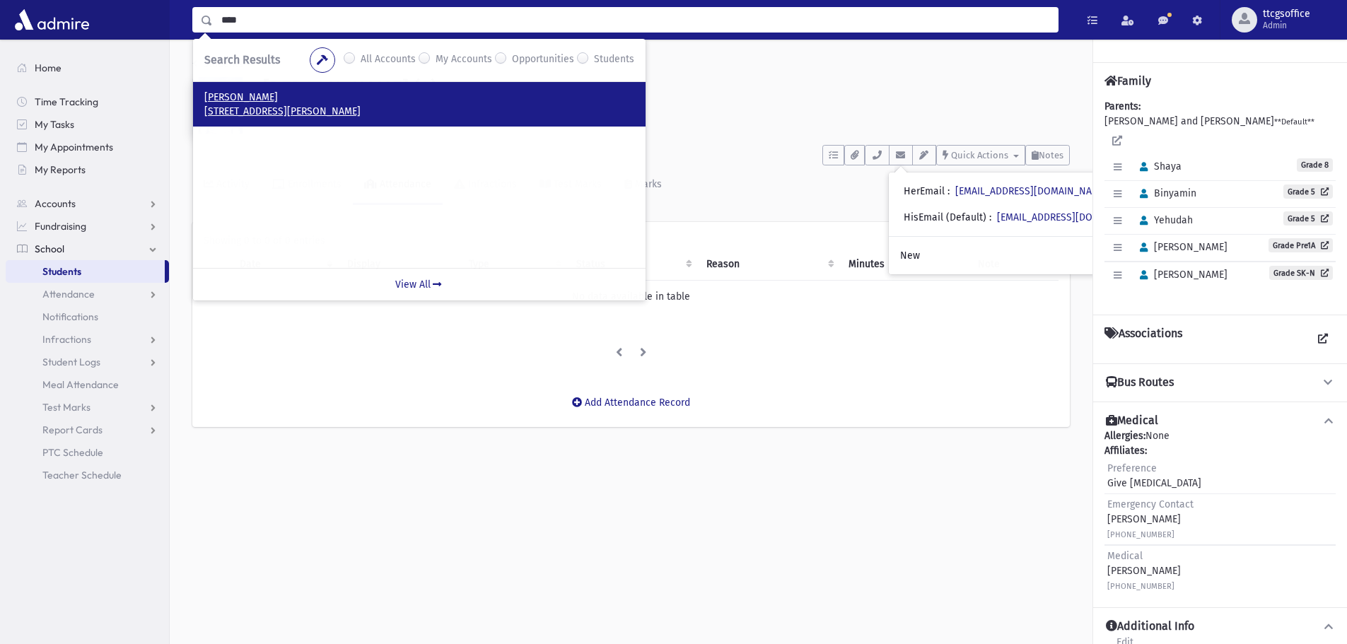
click at [330, 100] on p "Kaplan, Yitzchak" at bounding box center [419, 98] width 430 height 14
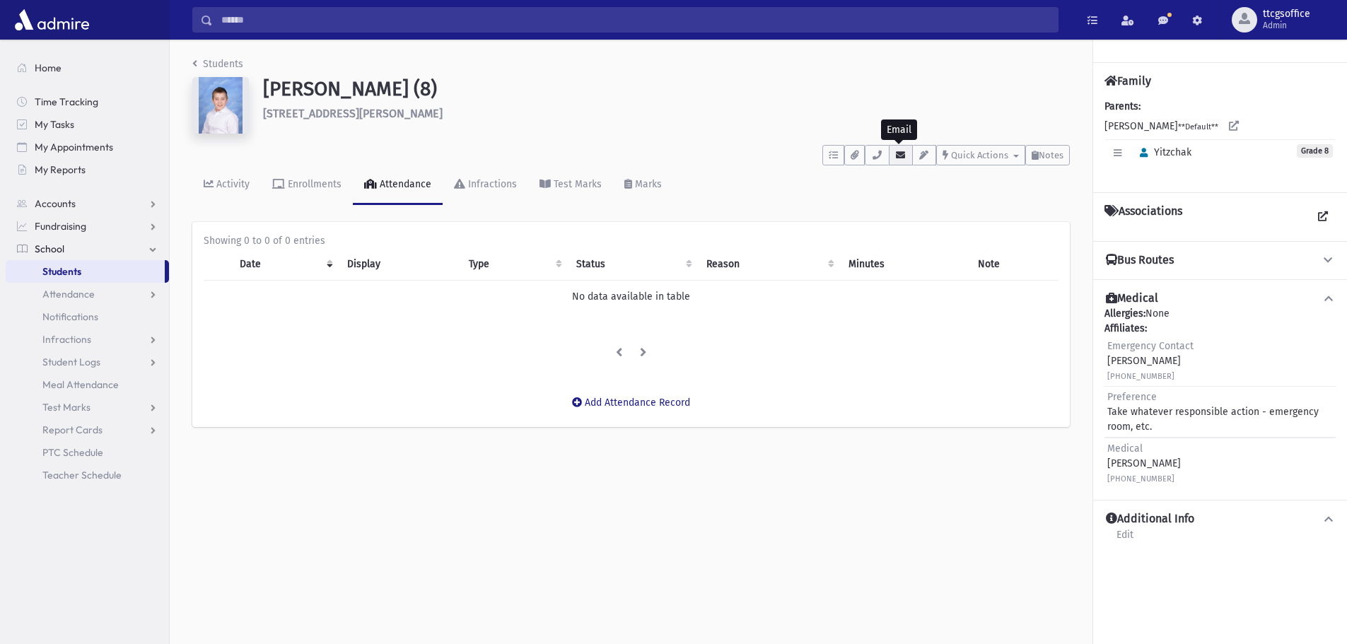
click at [900, 156] on icon "button" at bounding box center [900, 155] width 11 height 9
click at [332, 23] on input "Search" at bounding box center [635, 19] width 845 height 25
click at [589, 54] on div "Students" at bounding box center [605, 60] width 57 height 17
click at [351, 23] on input "Search" at bounding box center [635, 19] width 845 height 25
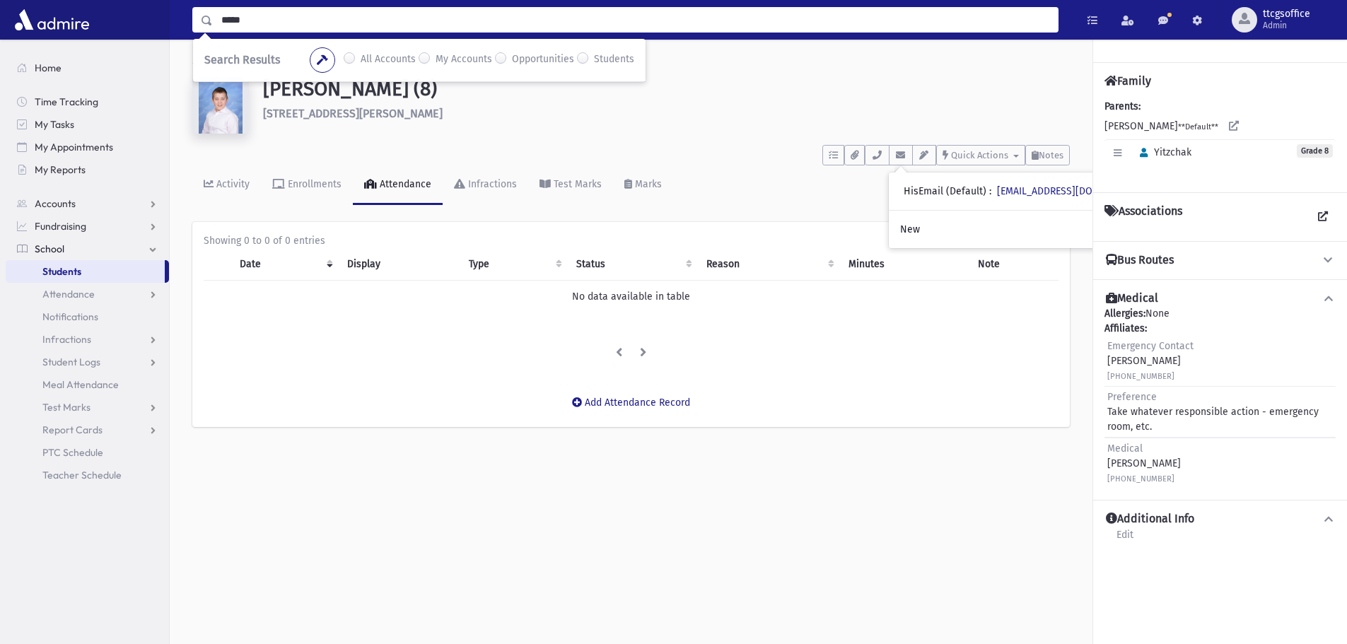
type input "*****"
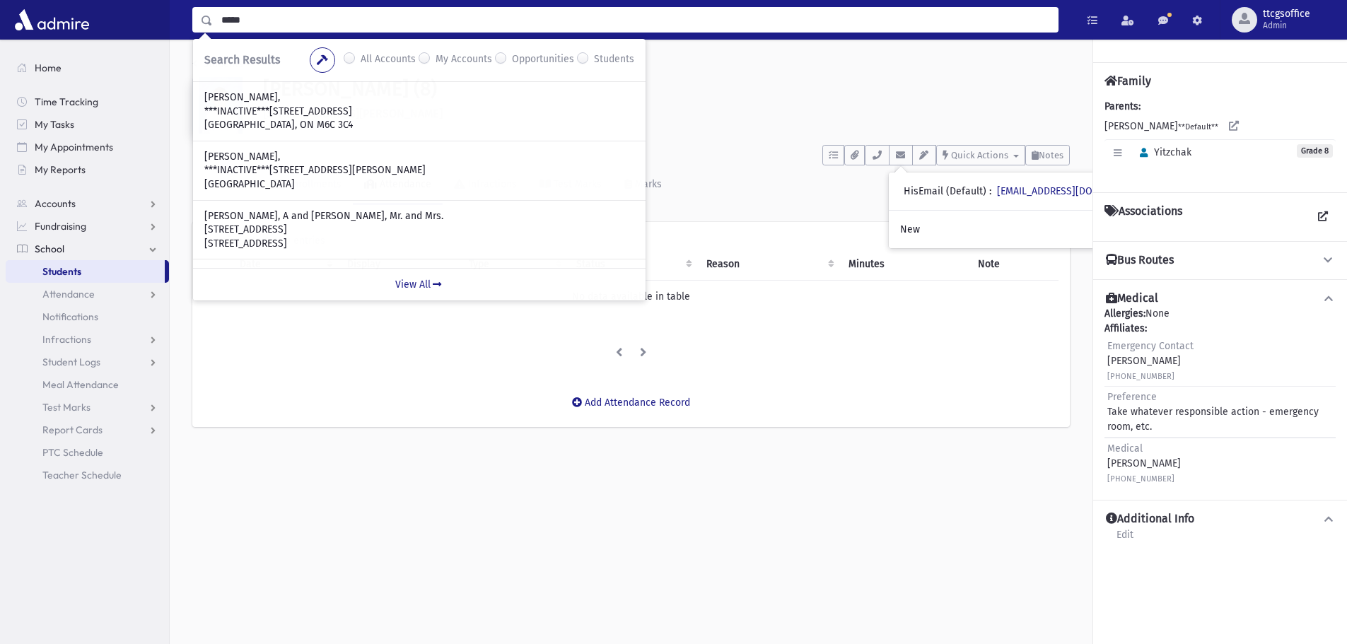
click at [594, 55] on label "Students" at bounding box center [614, 60] width 40 height 17
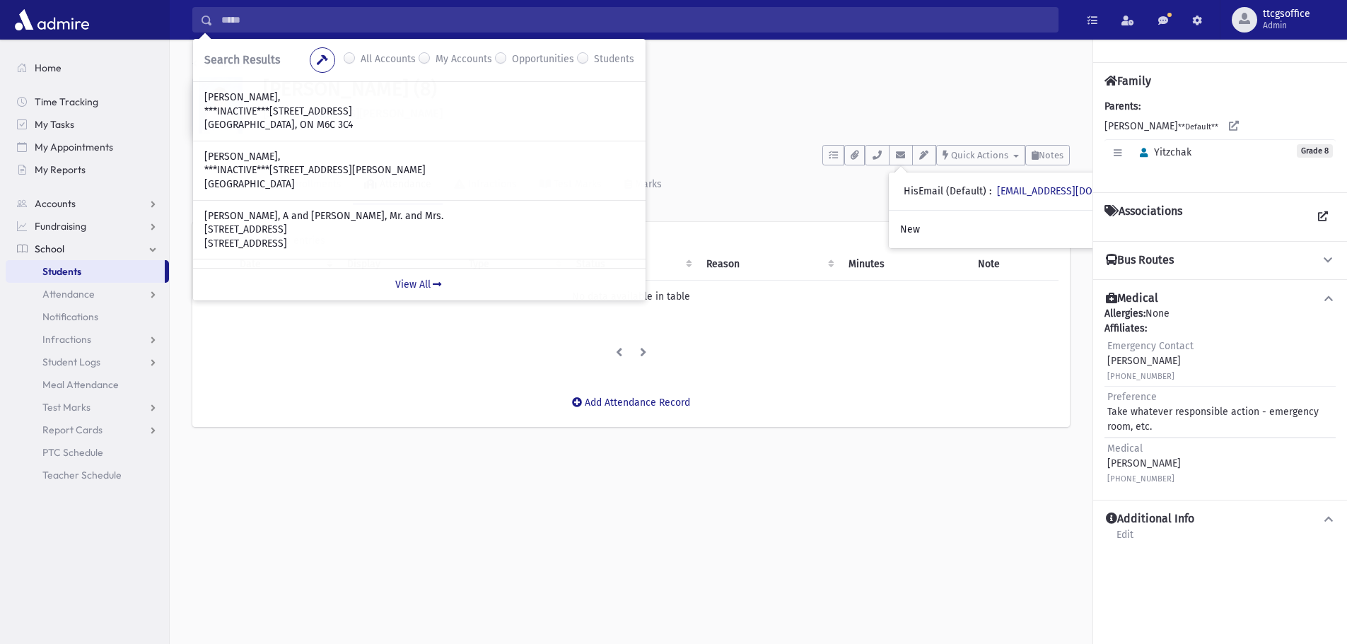
click at [432, 21] on input "*****" at bounding box center [635, 19] width 845 height 25
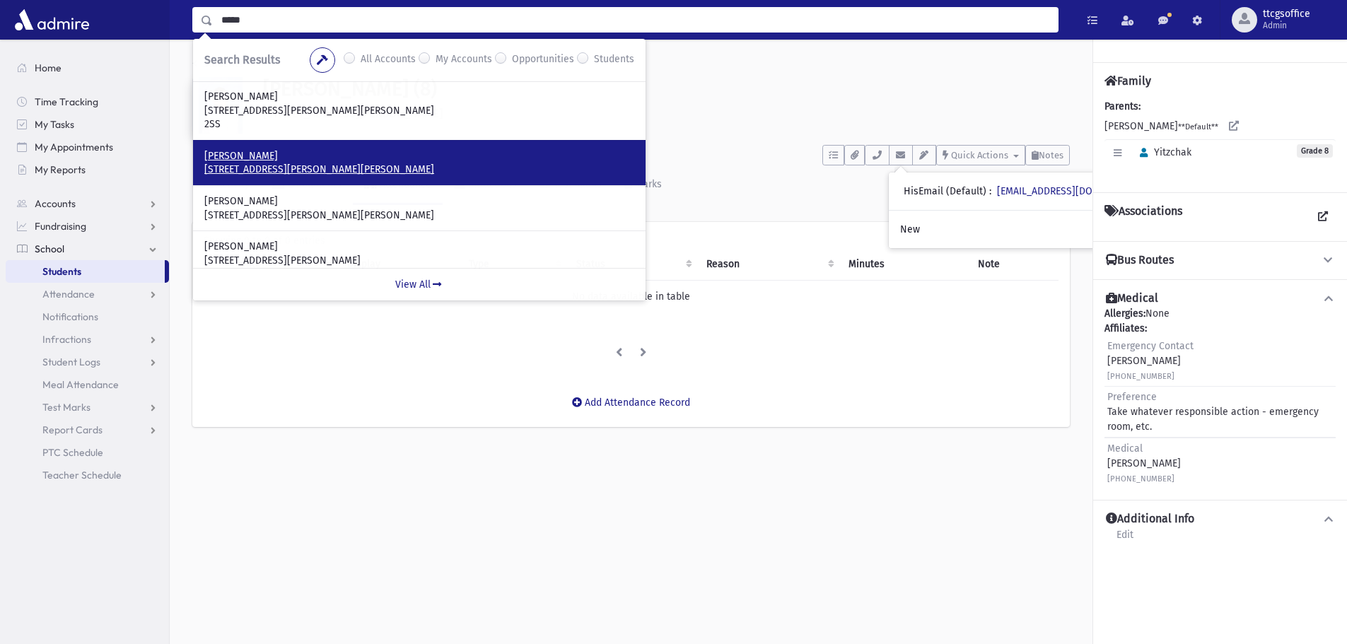
scroll to position [113, 0]
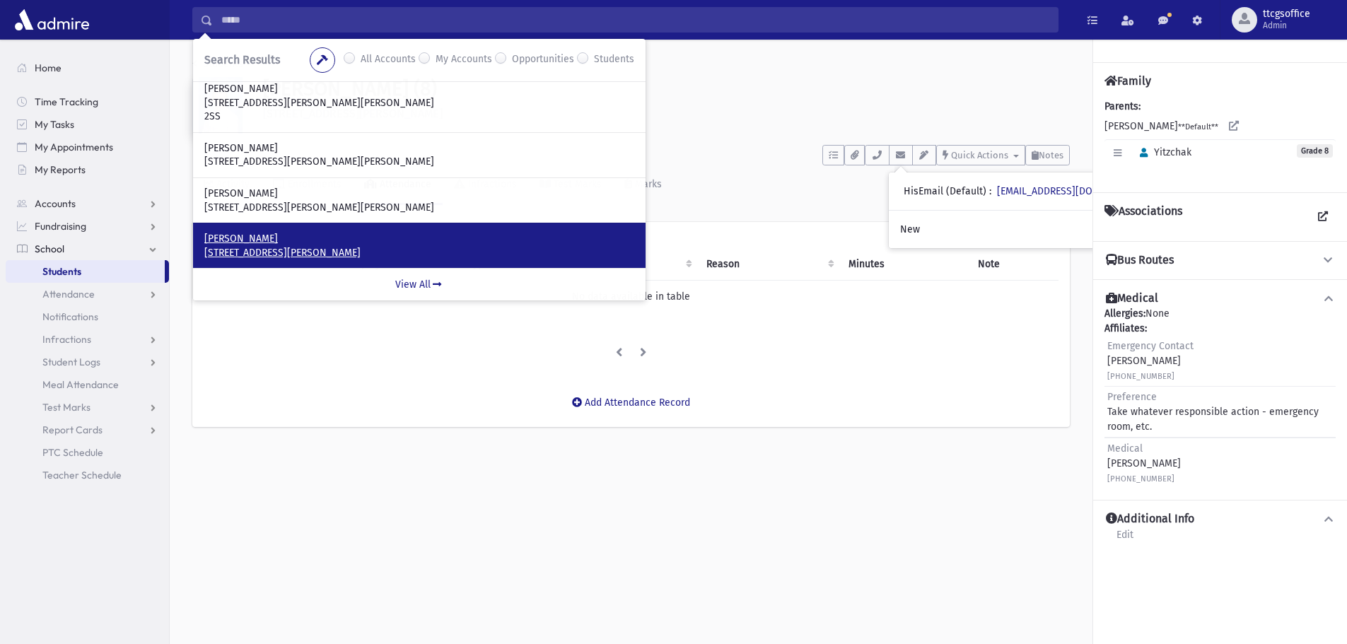
click at [279, 238] on p "Cohen, Yehuda Zev" at bounding box center [419, 239] width 430 height 14
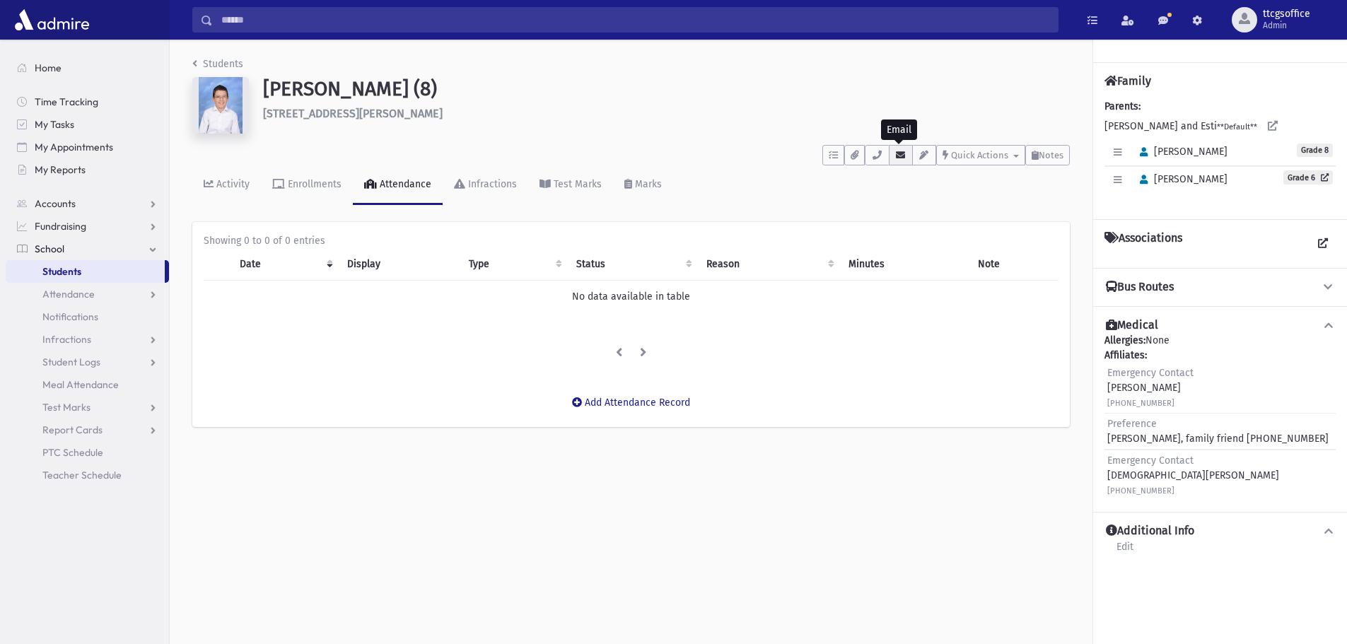
click at [897, 161] on button "button" at bounding box center [901, 155] width 24 height 21
click at [344, 18] on input "Search" at bounding box center [635, 19] width 845 height 25
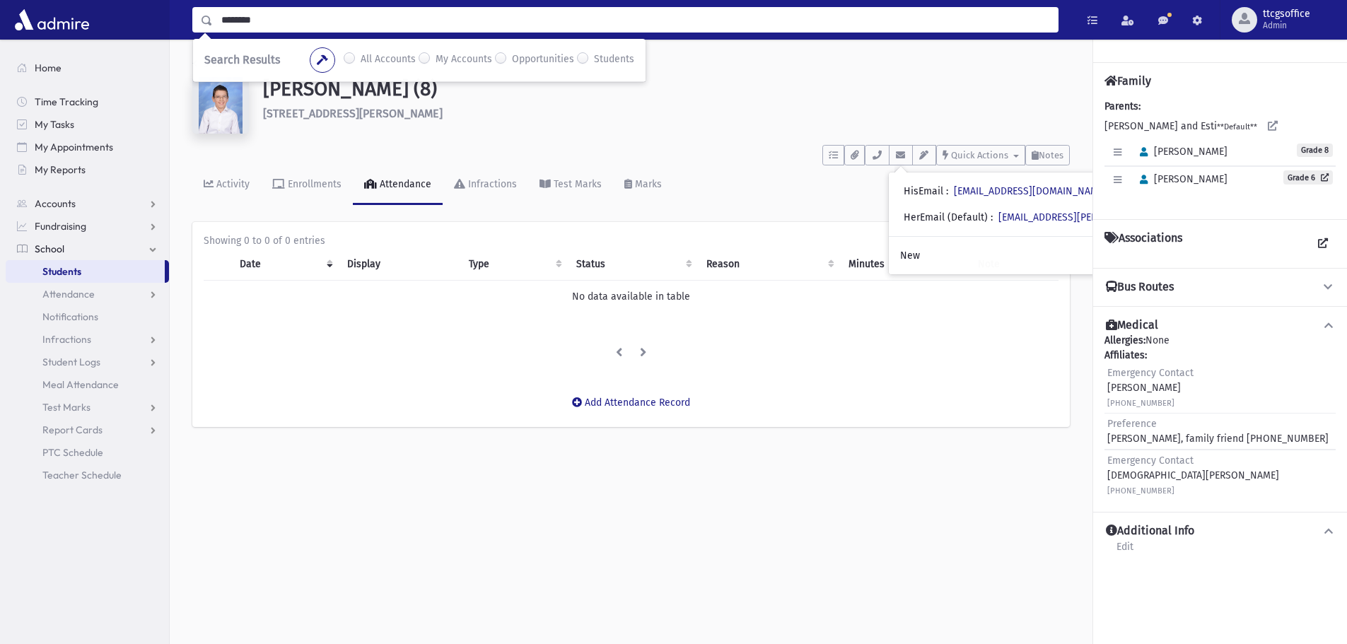
type input "********"
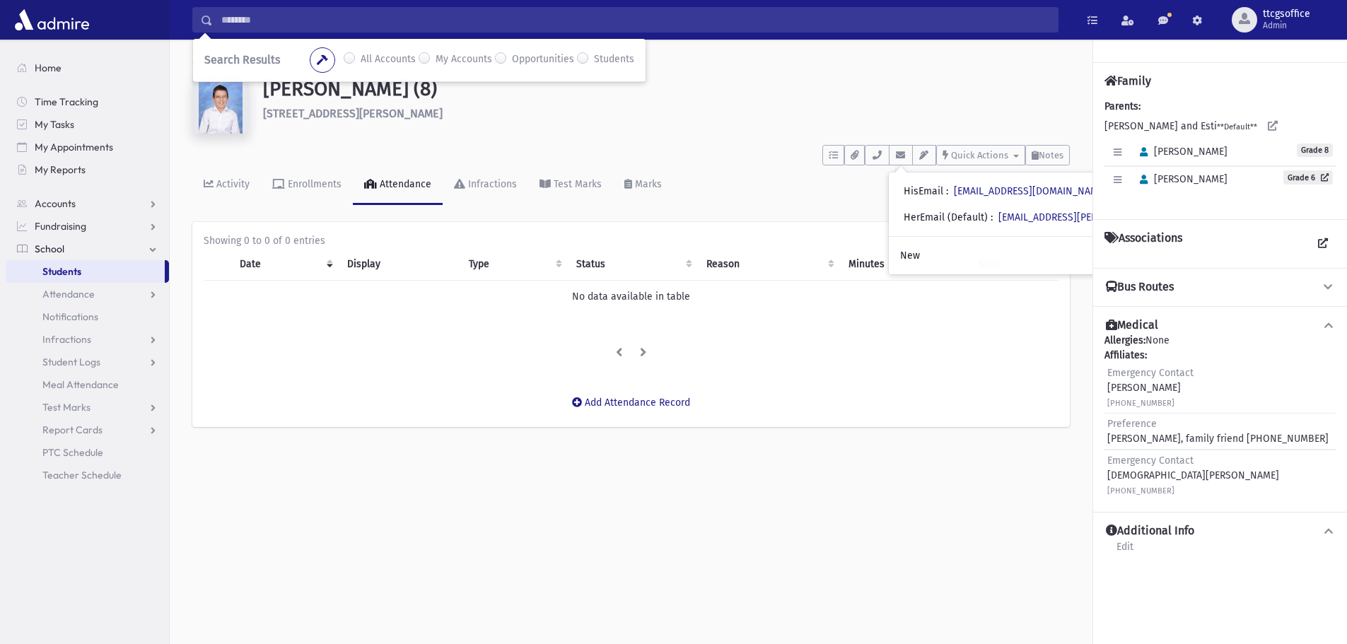
click at [594, 57] on label "Students" at bounding box center [614, 60] width 40 height 17
click at [434, 21] on input "********" at bounding box center [635, 19] width 845 height 25
click at [618, 40] on div "Search Results All Accounts My Accounts Opportunities" at bounding box center [419, 60] width 453 height 43
click at [367, 21] on input "********" at bounding box center [635, 19] width 845 height 25
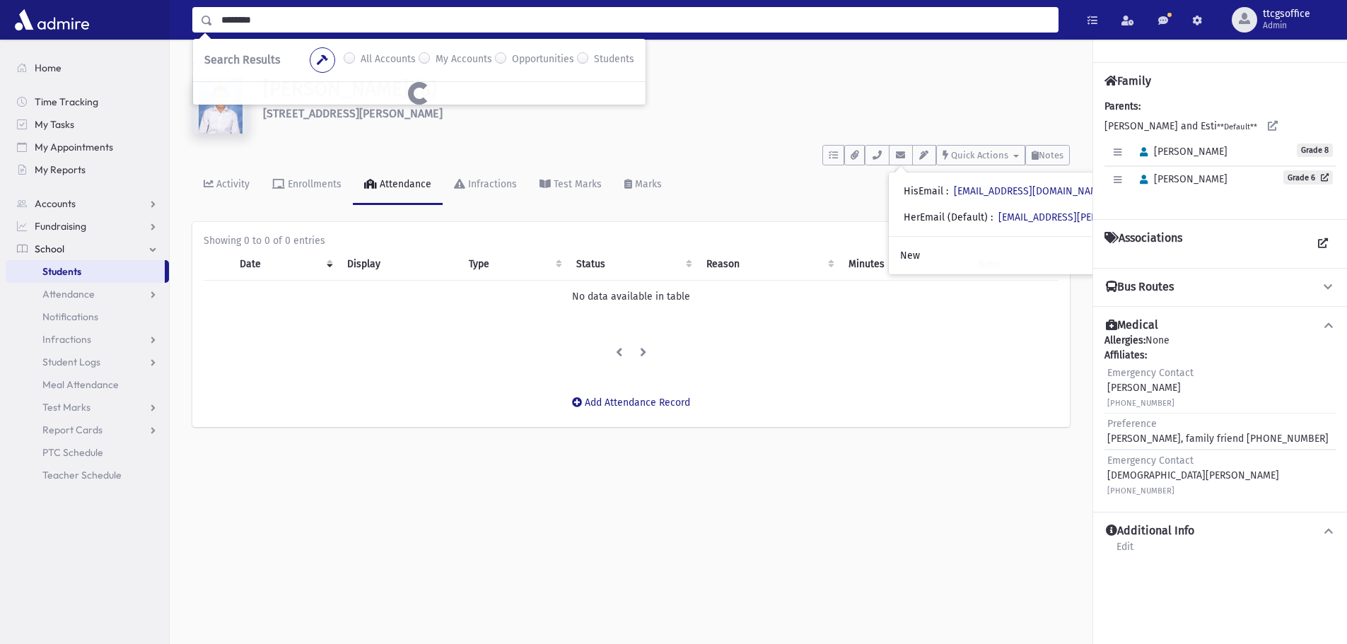
click at [385, 59] on label "All Accounts" at bounding box center [388, 60] width 55 height 17
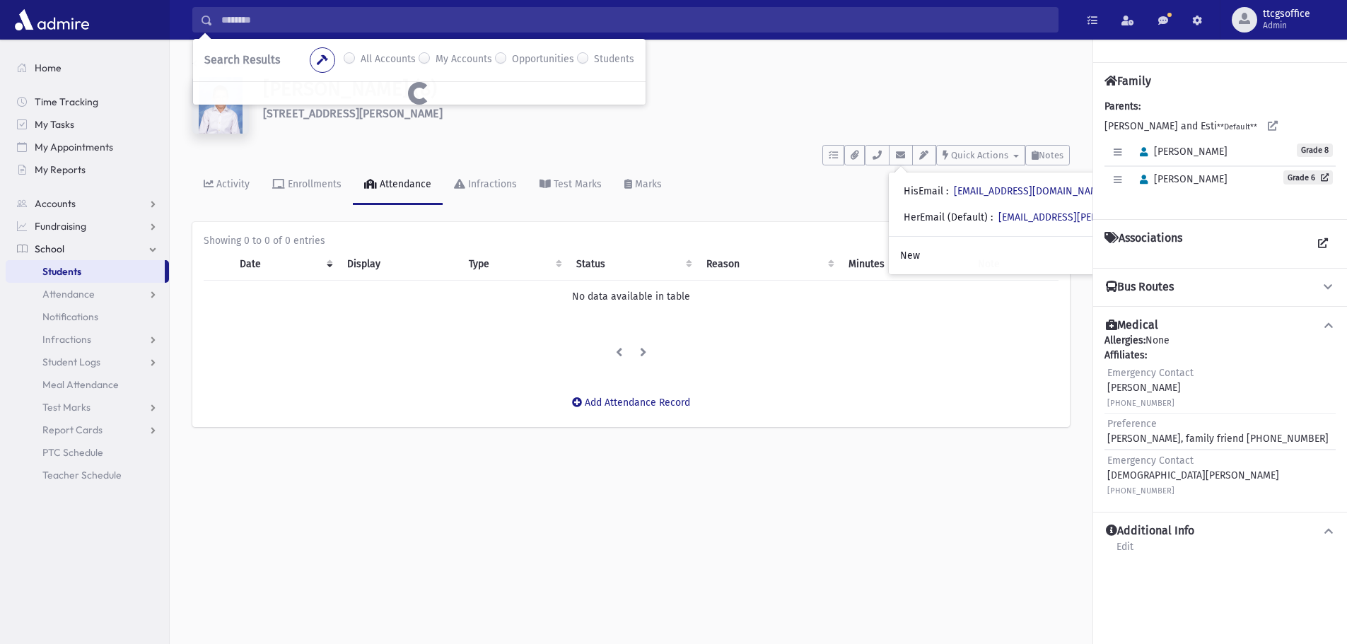
click at [76, 248] on link "School" at bounding box center [87, 249] width 163 height 23
click at [58, 250] on span "School" at bounding box center [50, 249] width 30 height 13
click at [79, 297] on span "Attendance" at bounding box center [68, 294] width 52 height 13
click at [72, 328] on link "List" at bounding box center [87, 339] width 163 height 23
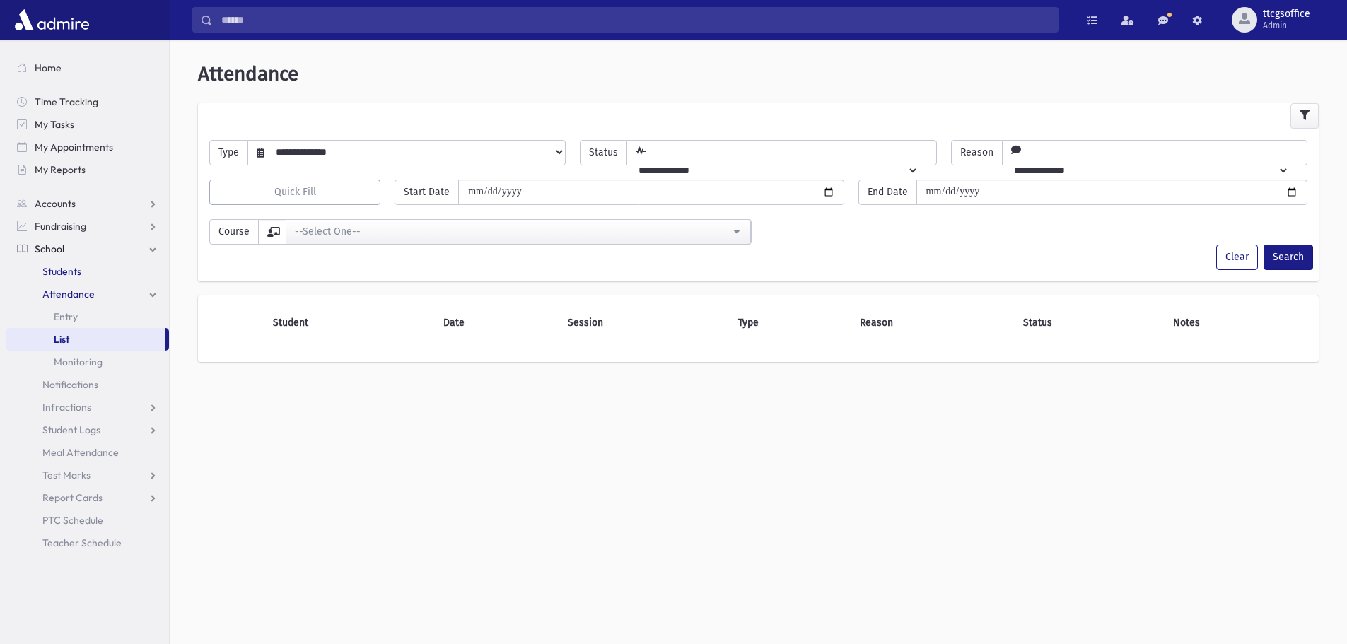
click at [71, 267] on span "Students" at bounding box center [61, 271] width 39 height 13
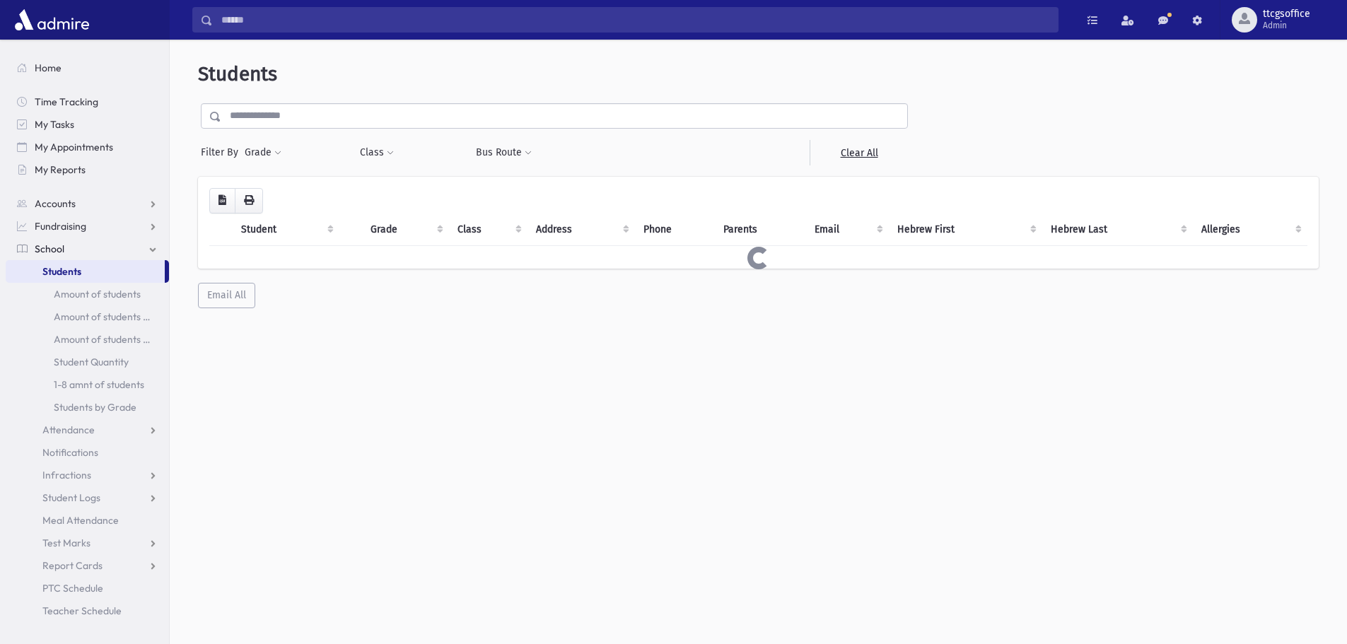
click at [261, 123] on input "text" at bounding box center [564, 115] width 686 height 25
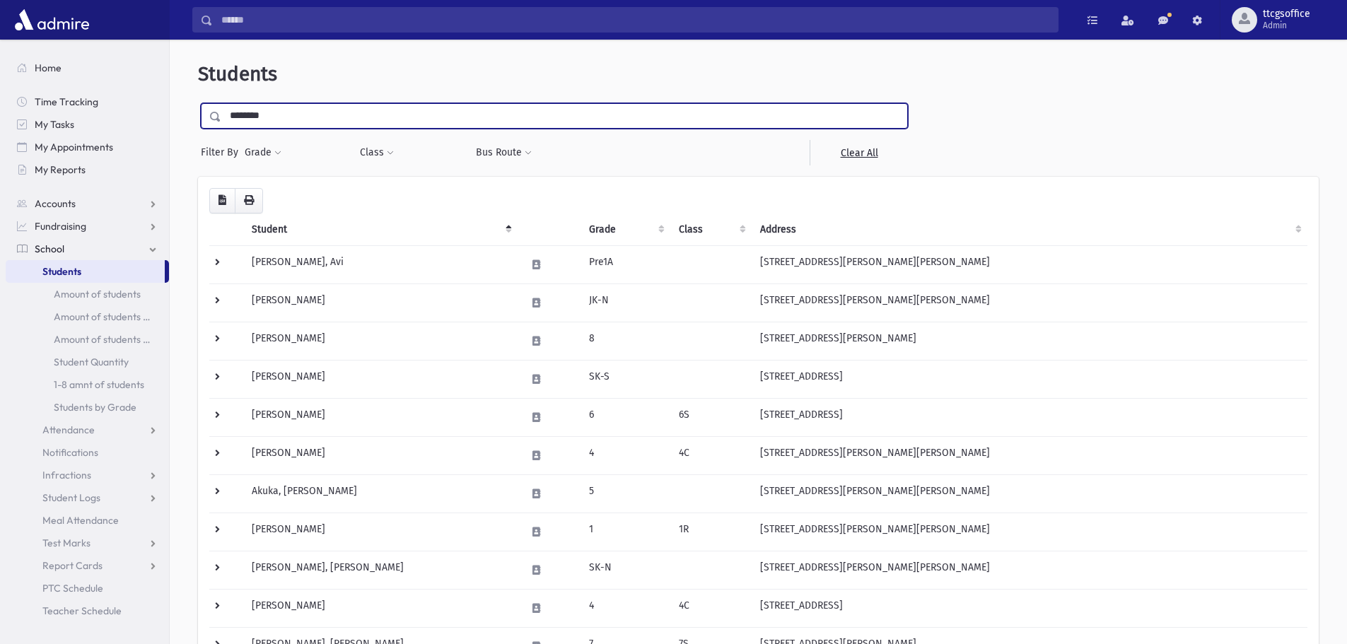
type input "********"
click at [198, 103] on input "submit" at bounding box center [218, 112] width 40 height 19
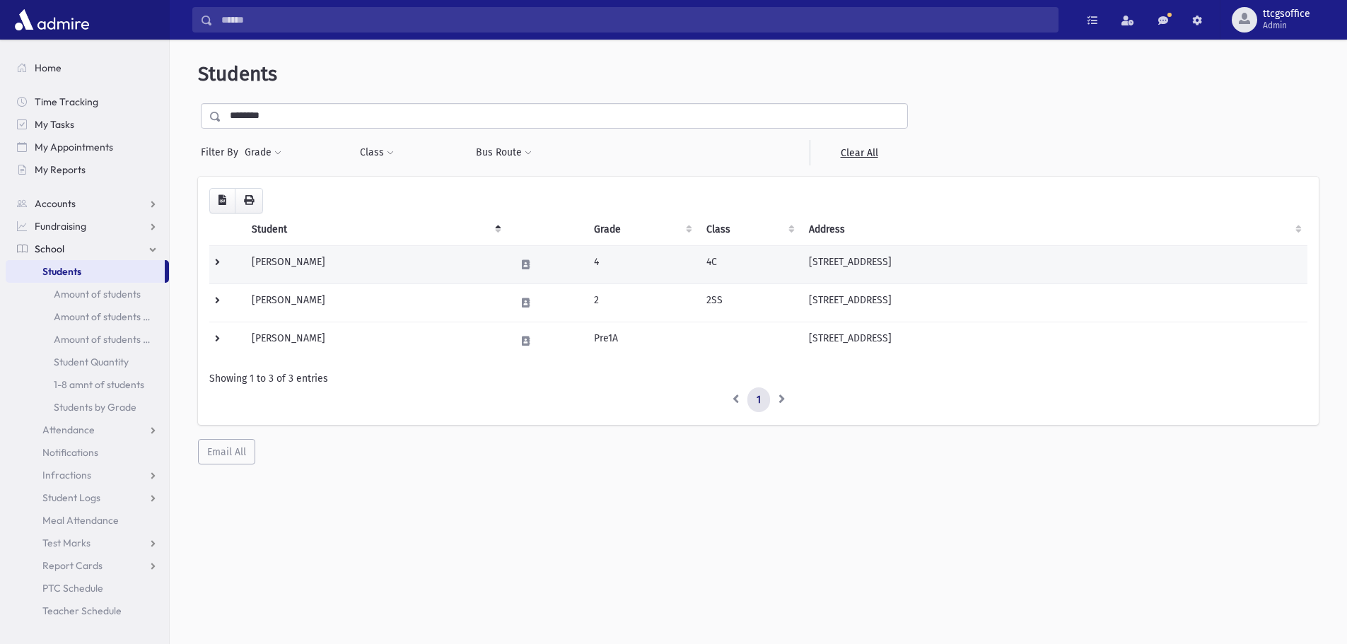
click at [301, 264] on td "Gejerman, Dovi" at bounding box center [374, 264] width 263 height 38
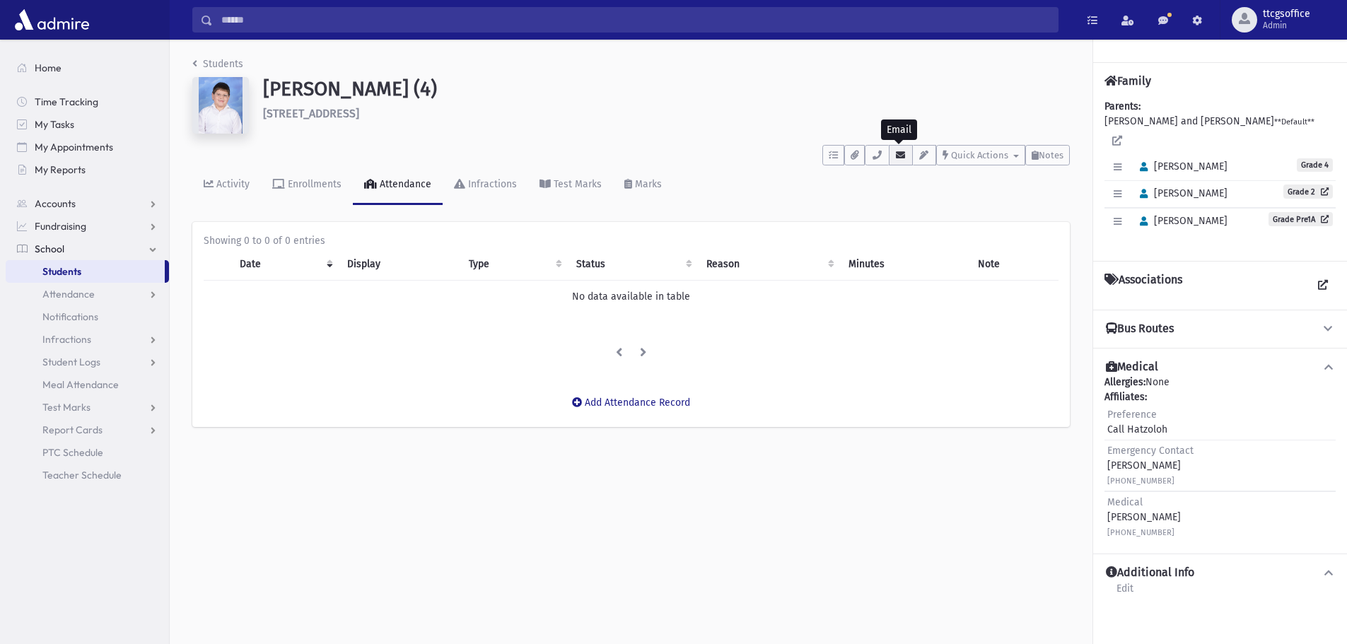
click at [902, 156] on icon "button" at bounding box center [900, 155] width 11 height 9
